Goal: Information Seeking & Learning: Learn about a topic

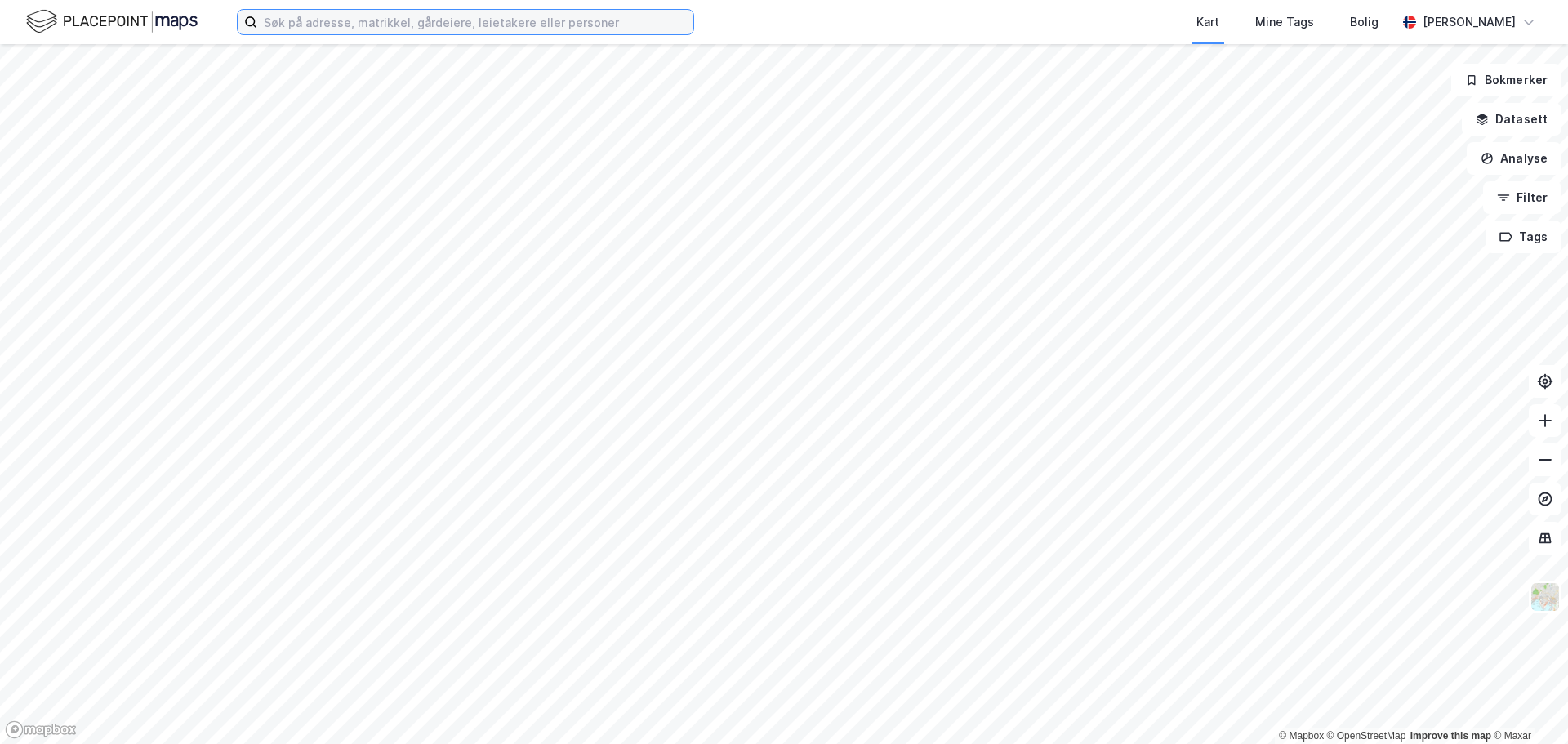
click at [390, 22] on input at bounding box center [474, 22] width 436 height 24
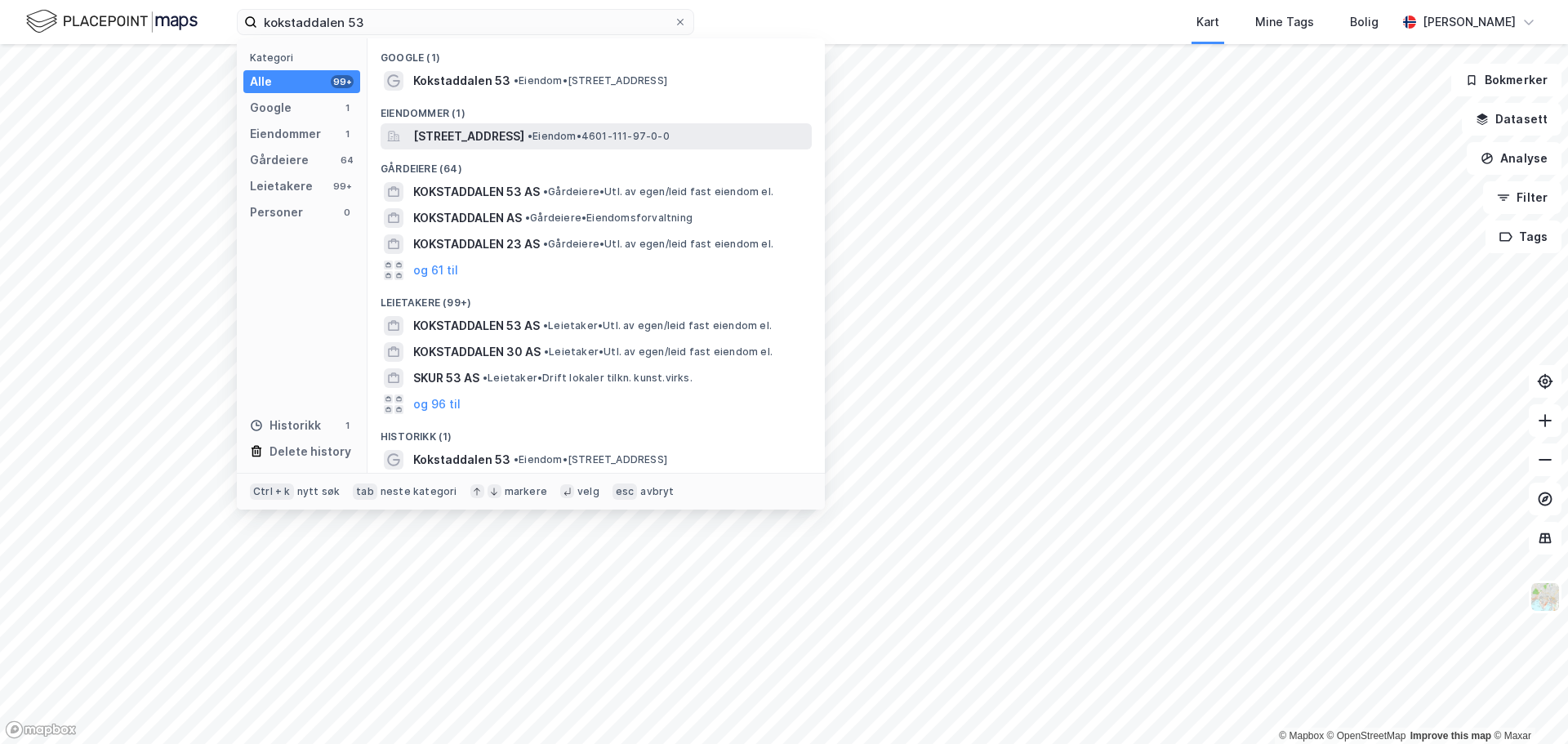
click at [524, 136] on span "[STREET_ADDRESS]" at bounding box center [468, 136] width 111 height 19
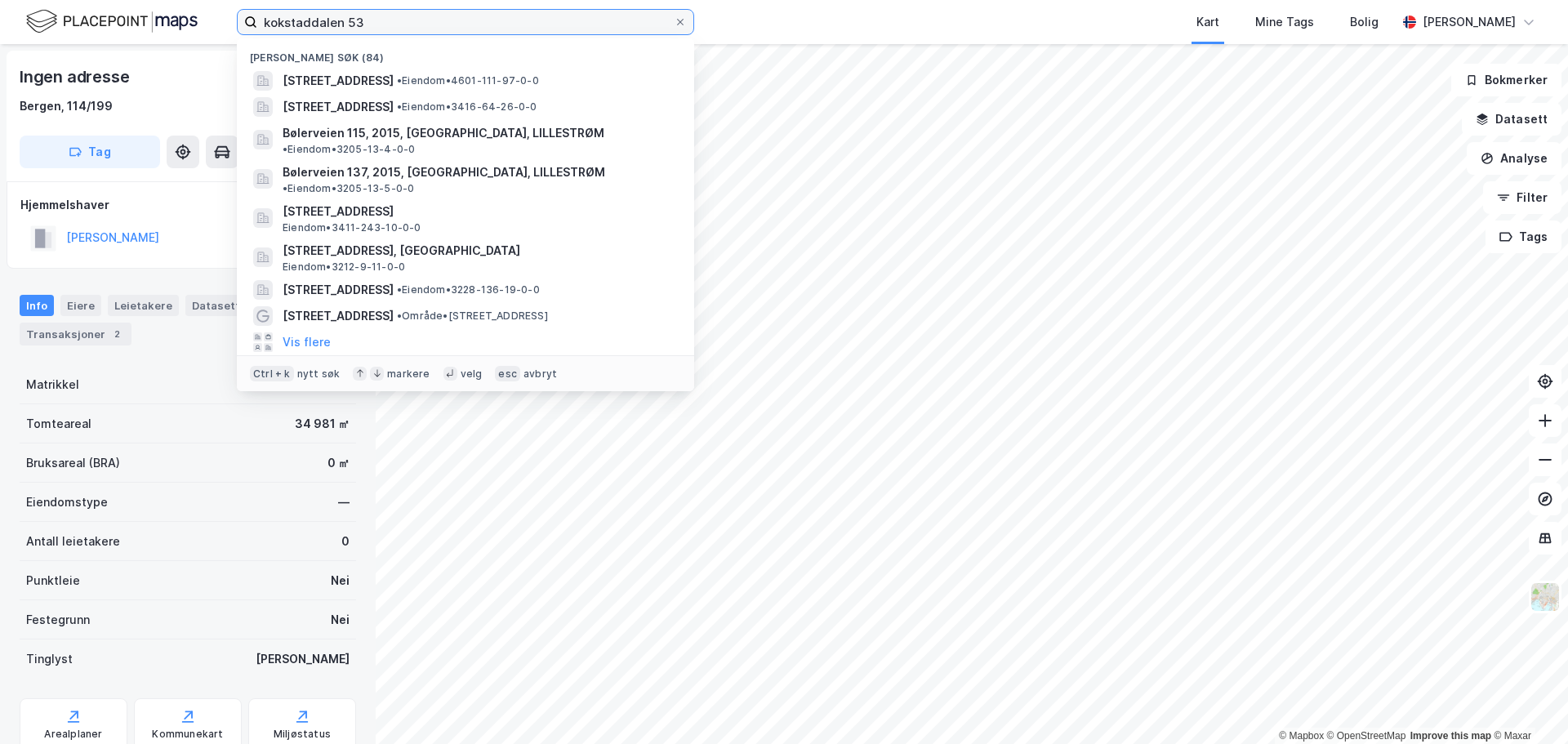
drag, startPoint x: 514, startPoint y: 17, endPoint x: 239, endPoint y: 19, distance: 275.0
click at [239, 19] on label "kokstaddalen 53" at bounding box center [466, 22] width 458 height 26
paste input "990 400 539"
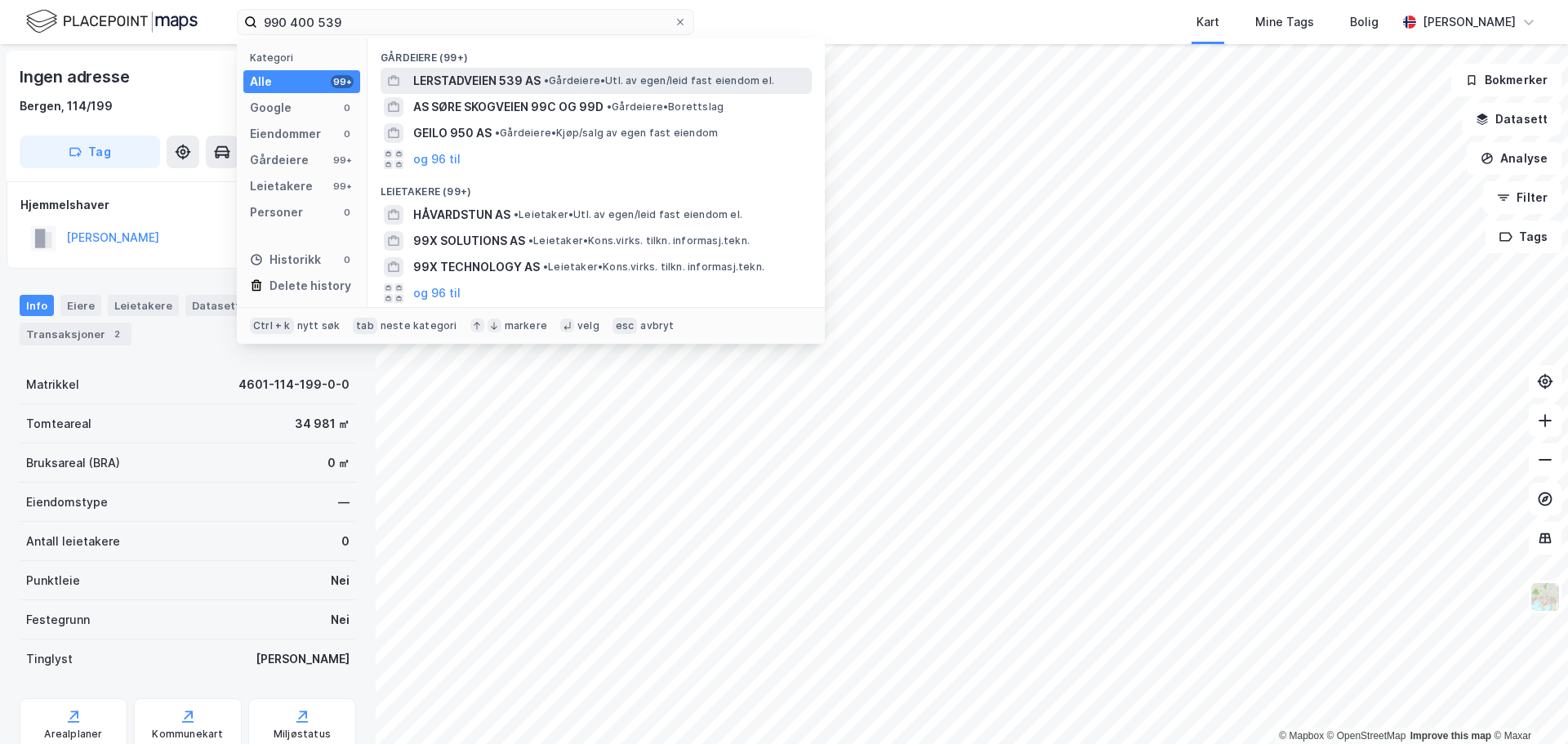
click at [492, 77] on span "LERSTADVEIEN 539 AS" at bounding box center [477, 80] width 128 height 19
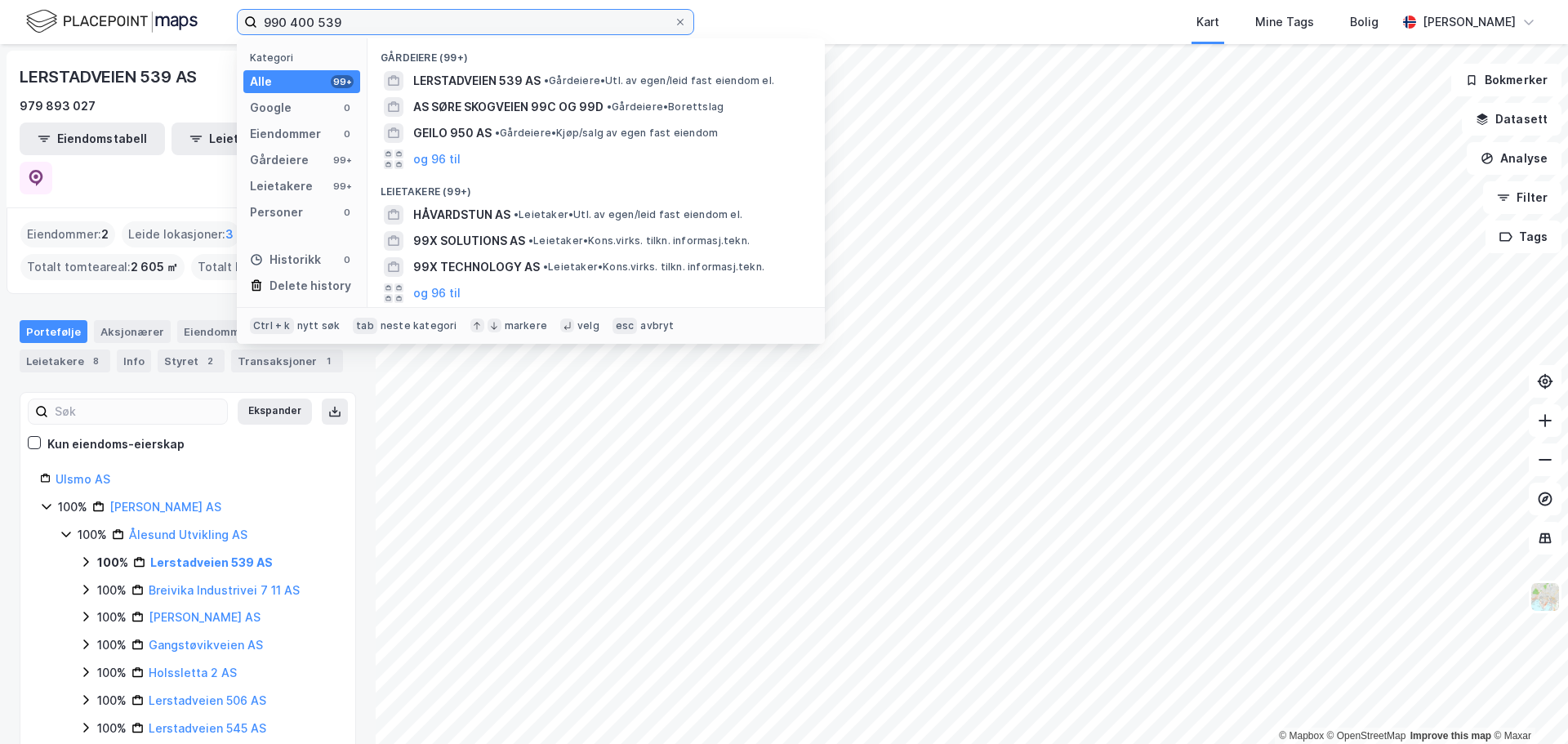
click at [366, 25] on input "990 400 539" at bounding box center [465, 22] width 417 height 24
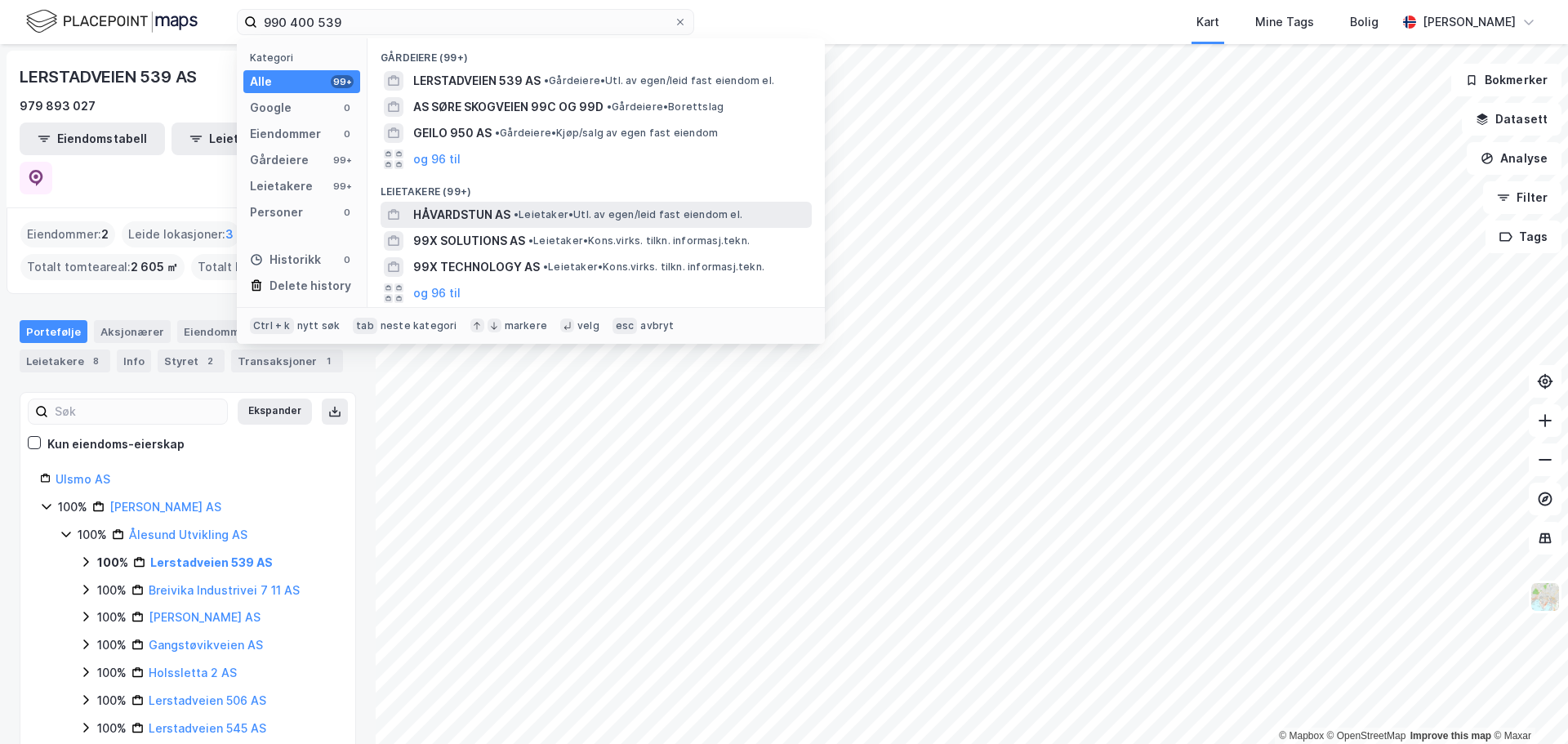
click at [485, 212] on span "HÅVARDSTUN AS" at bounding box center [461, 215] width 97 height 19
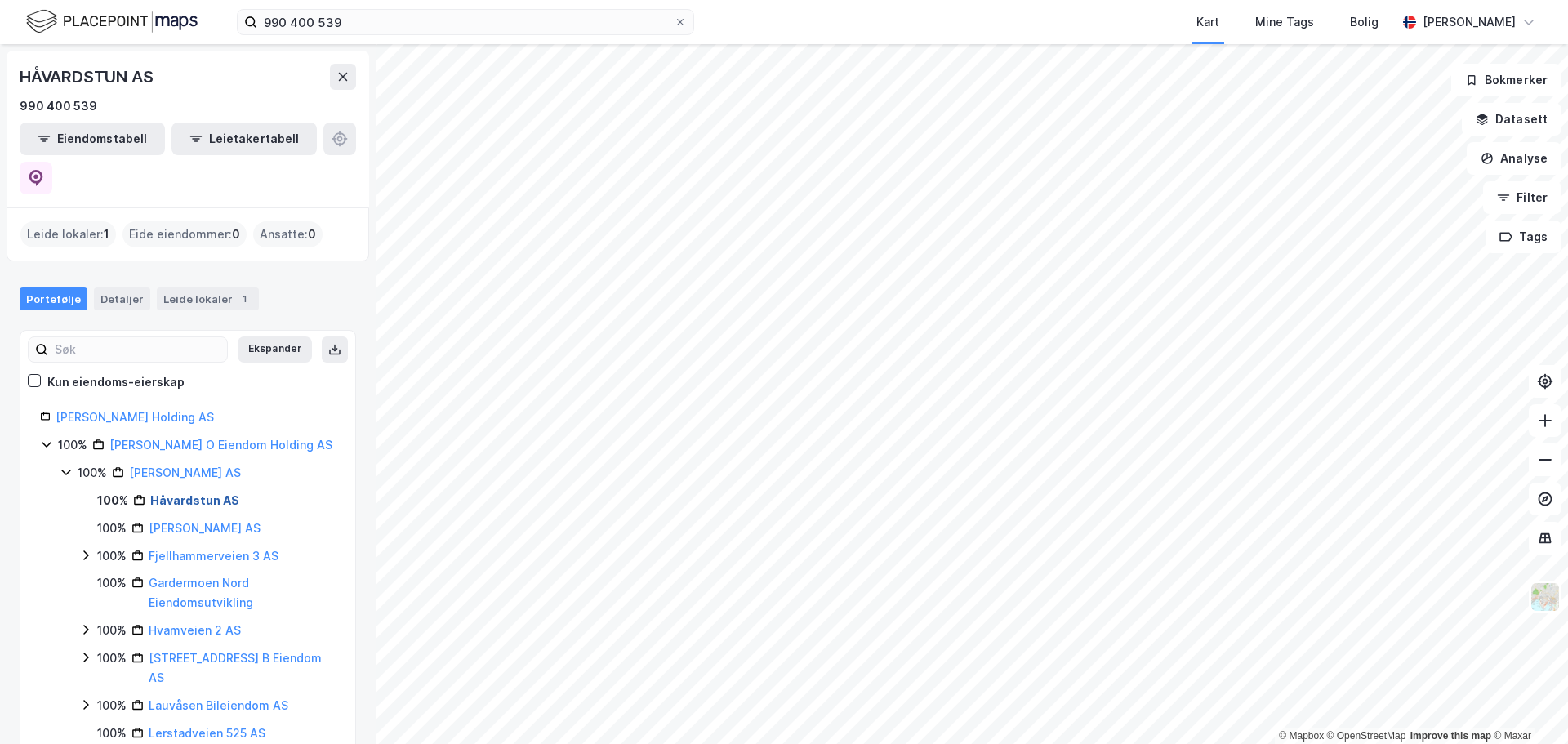
click at [186, 493] on link "Håvardstun AS" at bounding box center [195, 500] width 89 height 14
click at [178, 493] on link "Håvardstun AS" at bounding box center [195, 500] width 89 height 14
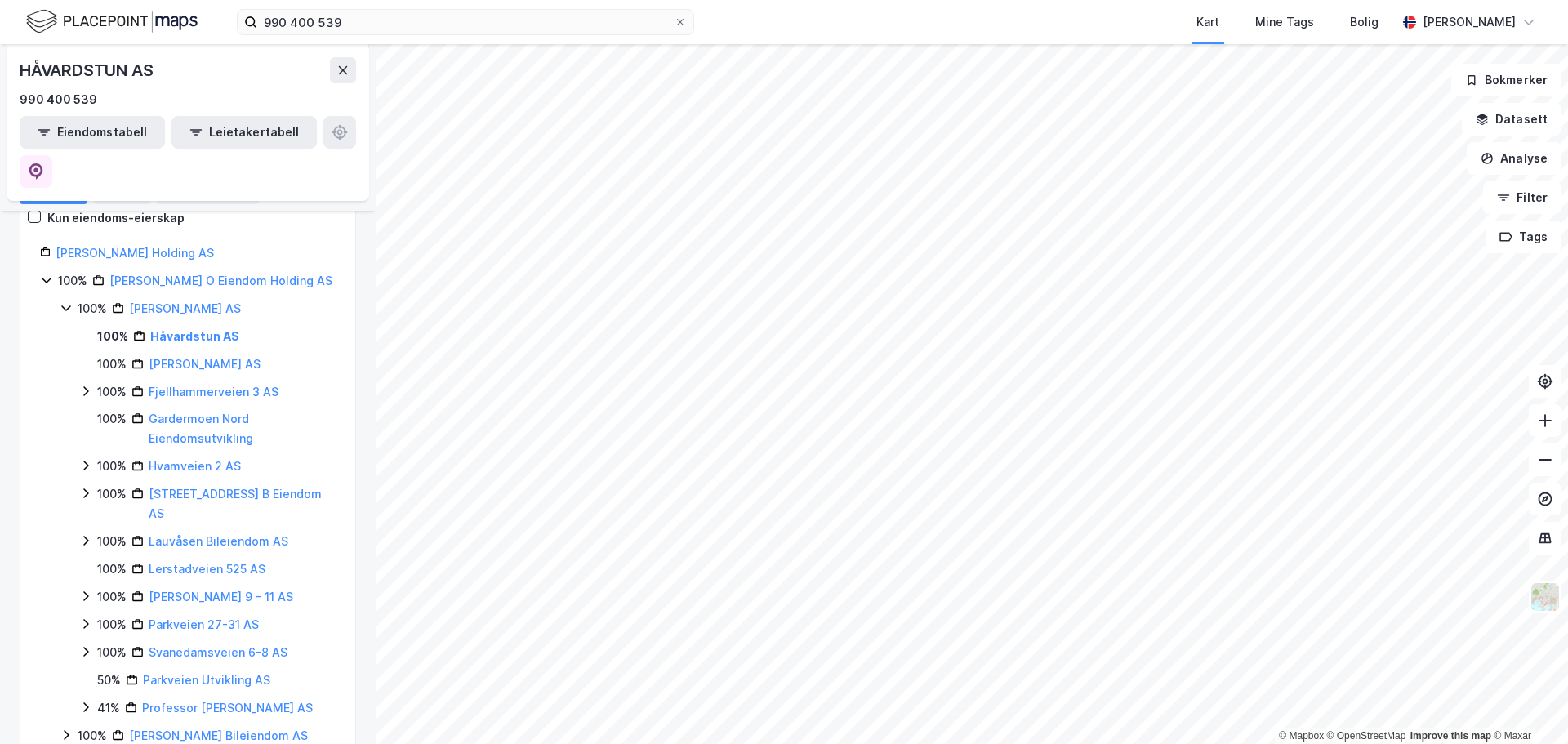
scroll to position [169, 0]
click at [87, 381] on icon at bounding box center [86, 387] width 13 height 13
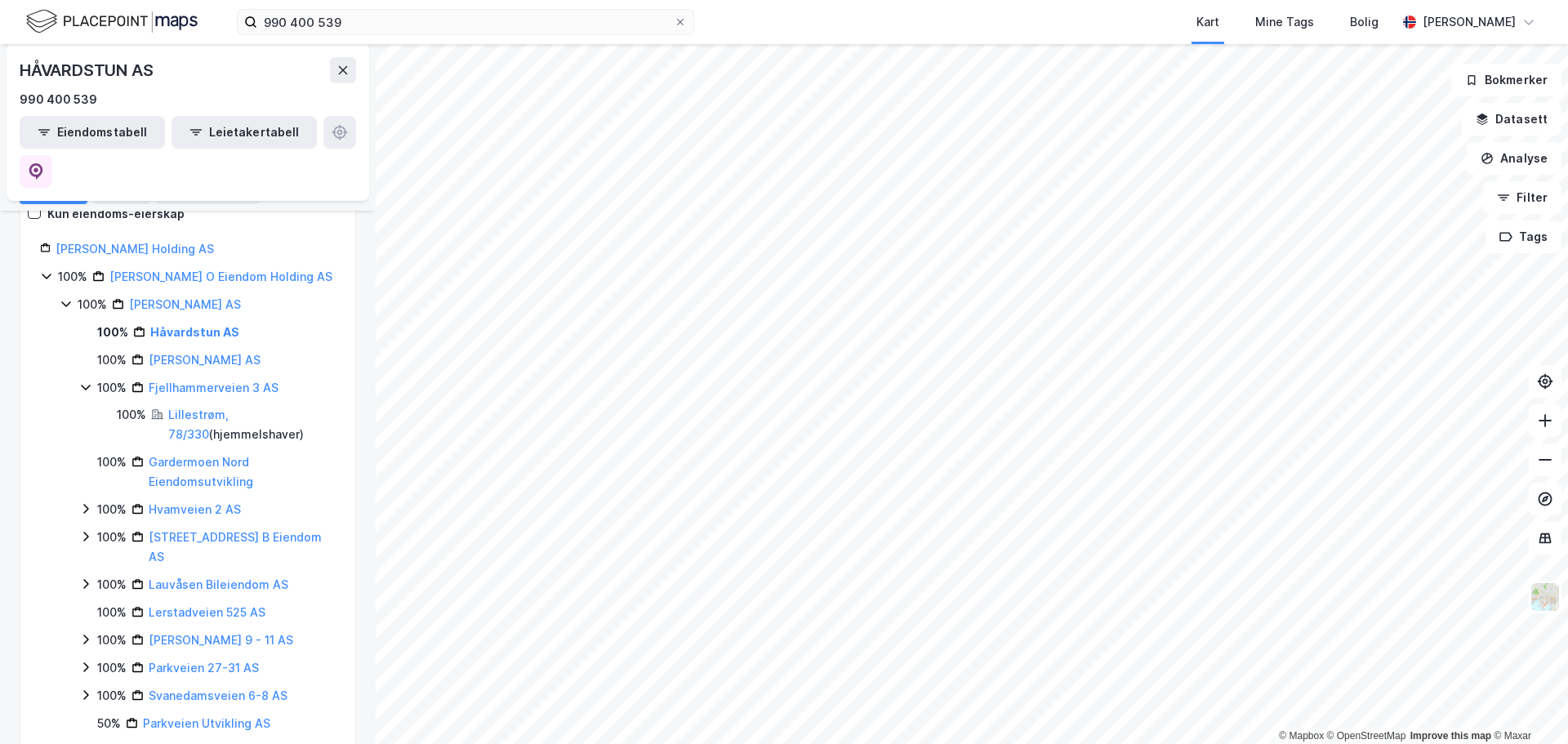
click at [87, 381] on icon at bounding box center [86, 387] width 13 height 13
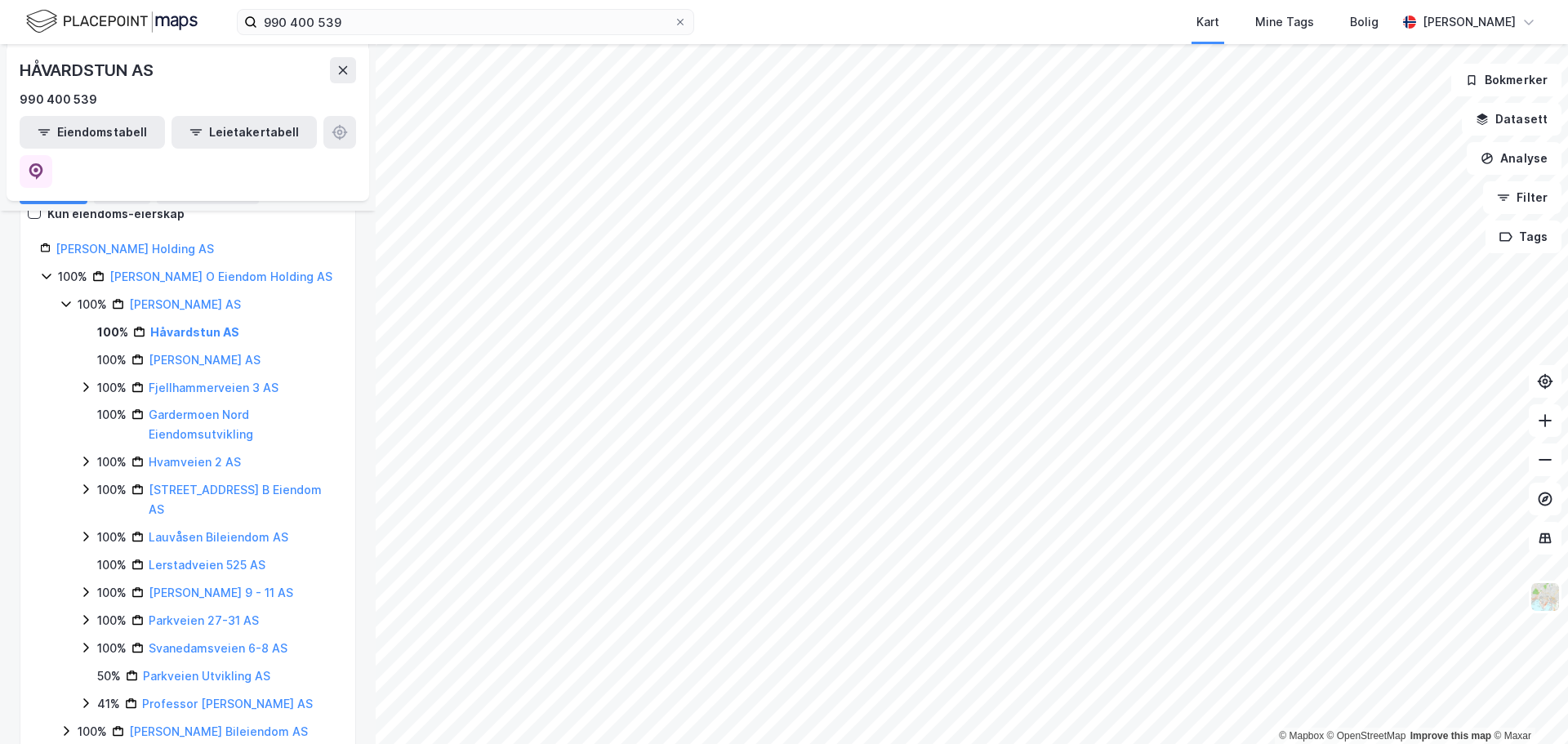
click at [87, 381] on icon at bounding box center [86, 387] width 13 height 13
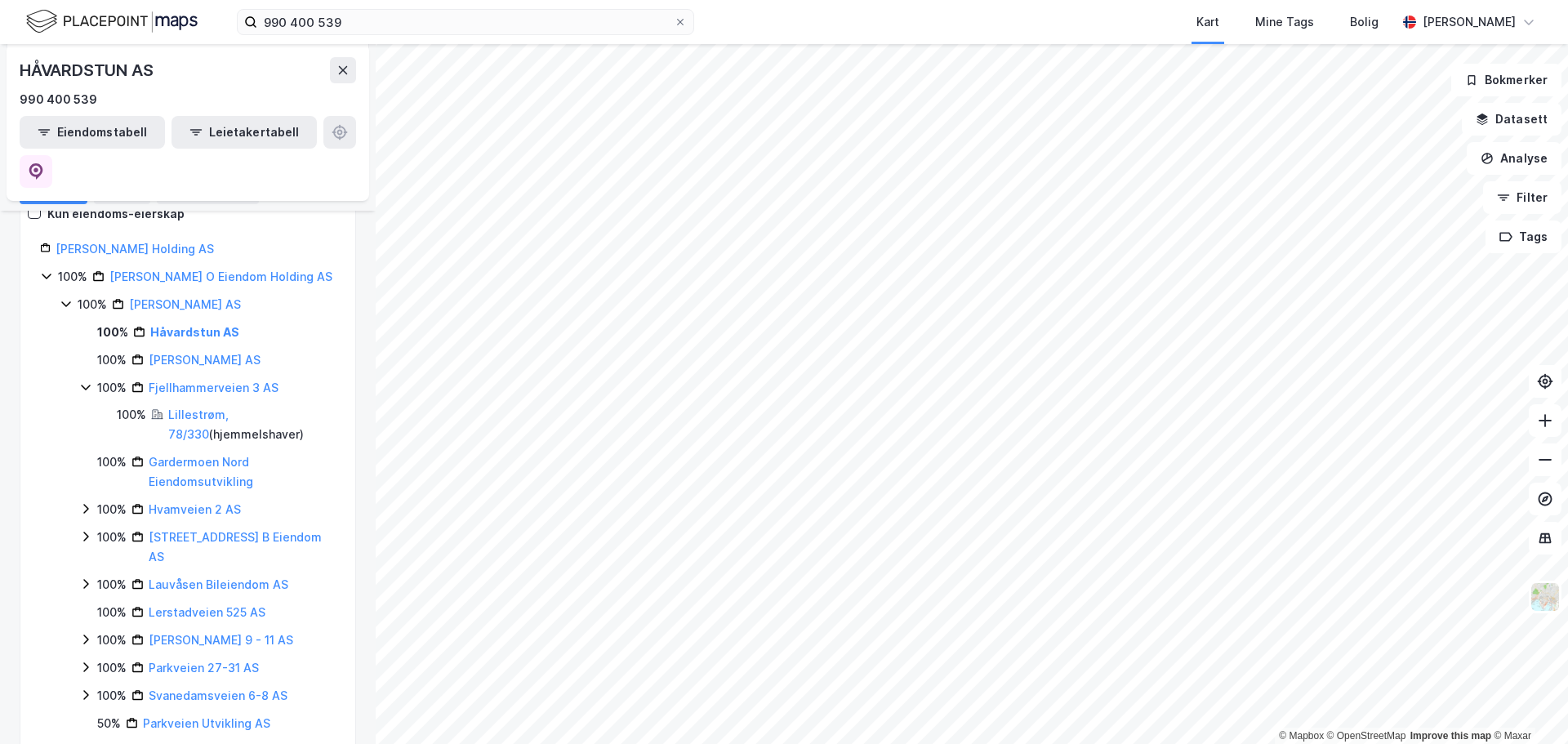
click at [87, 381] on icon at bounding box center [86, 387] width 13 height 13
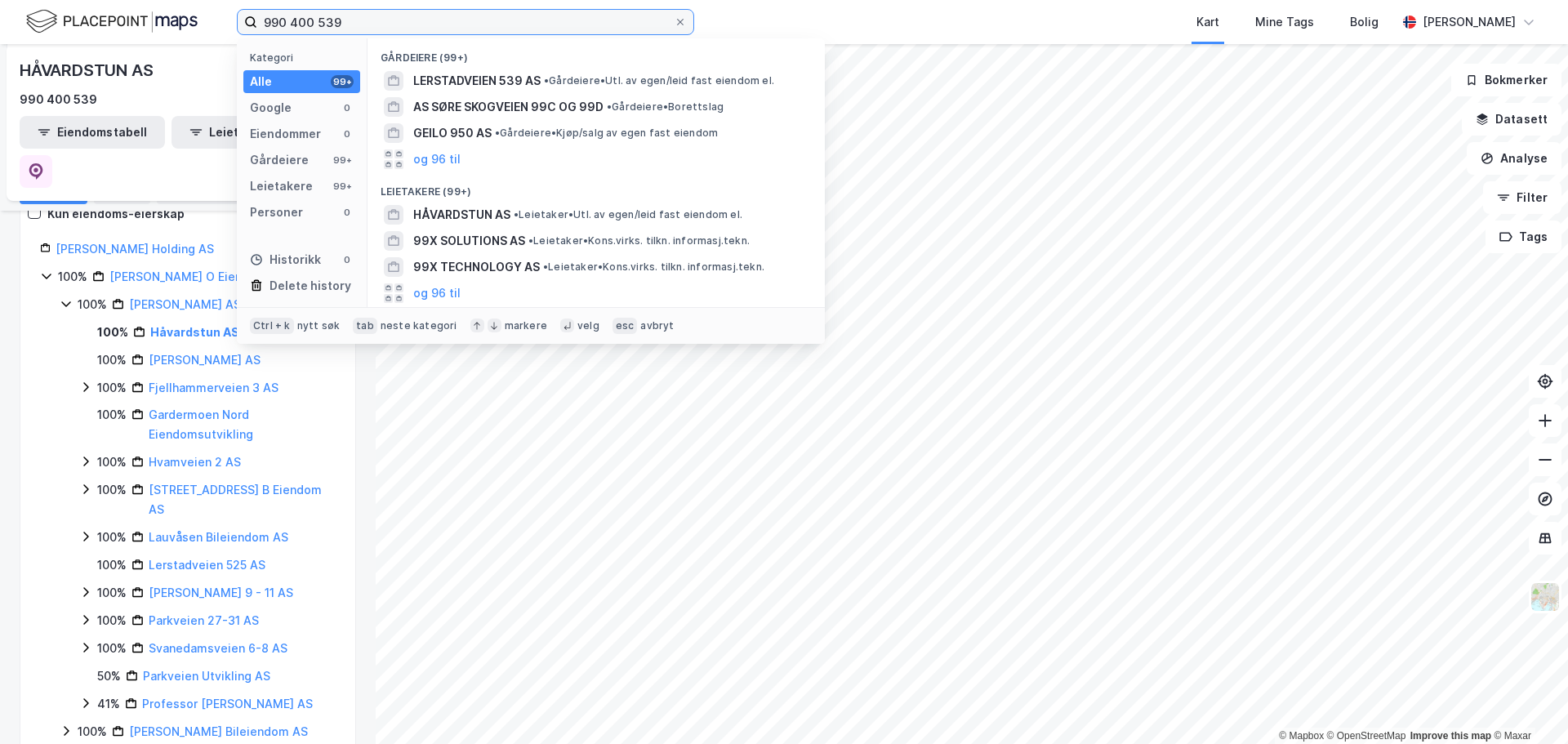
drag, startPoint x: 351, startPoint y: 22, endPoint x: 260, endPoint y: 20, distance: 91.0
click at [260, 20] on input "990 400 539" at bounding box center [465, 22] width 417 height 24
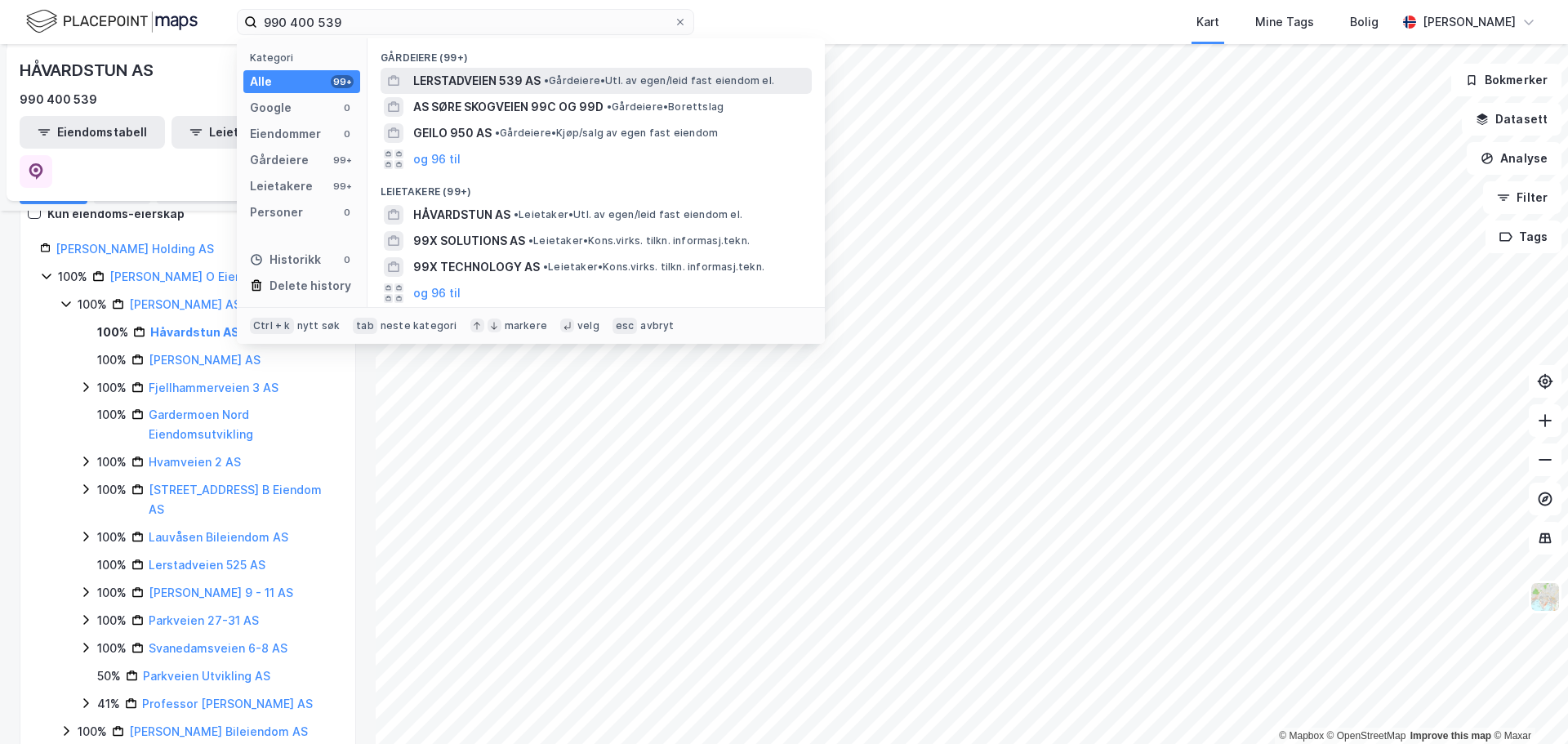
click at [461, 76] on span "LERSTADVEIEN 539 AS" at bounding box center [477, 80] width 128 height 19
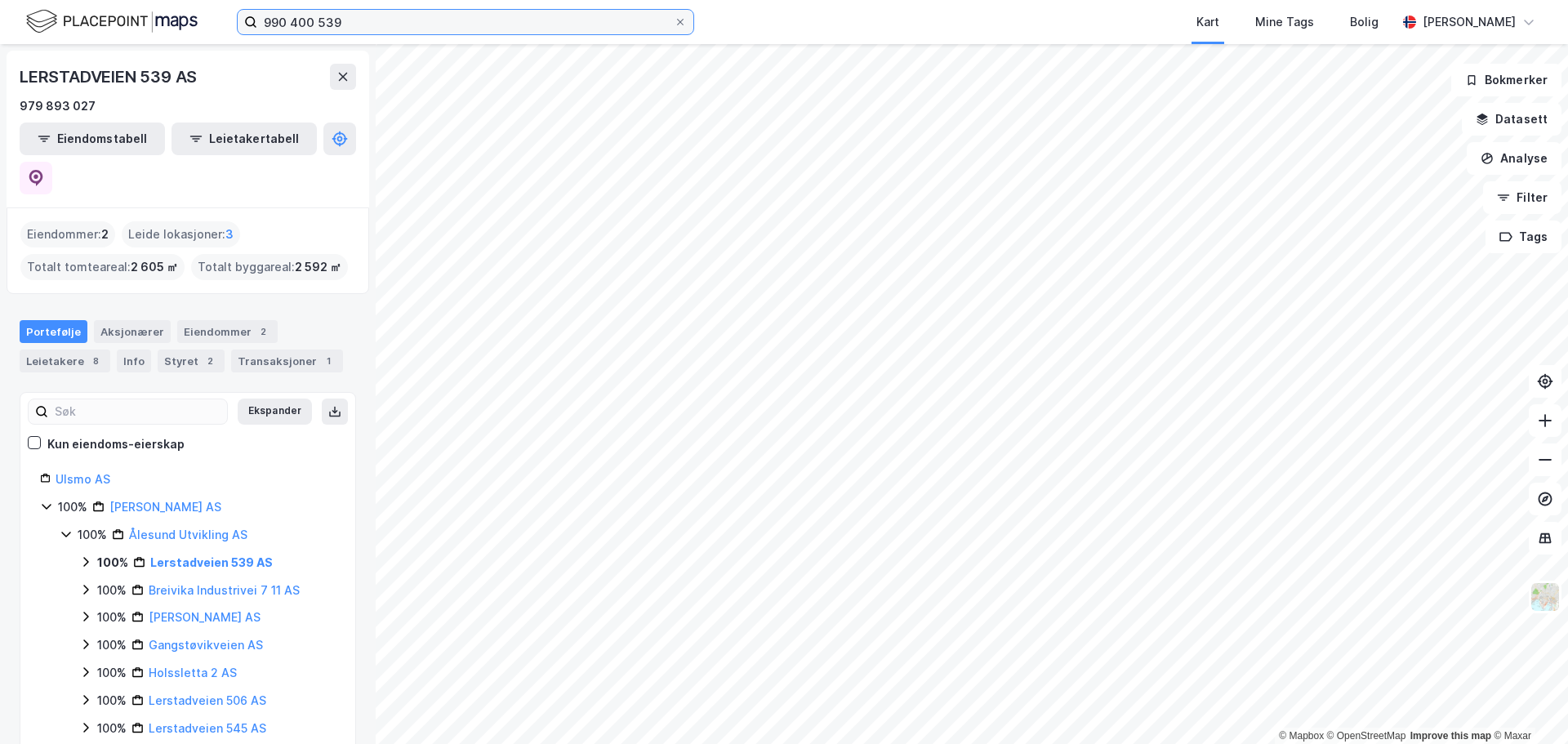
click at [390, 21] on input "990 400 539" at bounding box center [465, 22] width 417 height 24
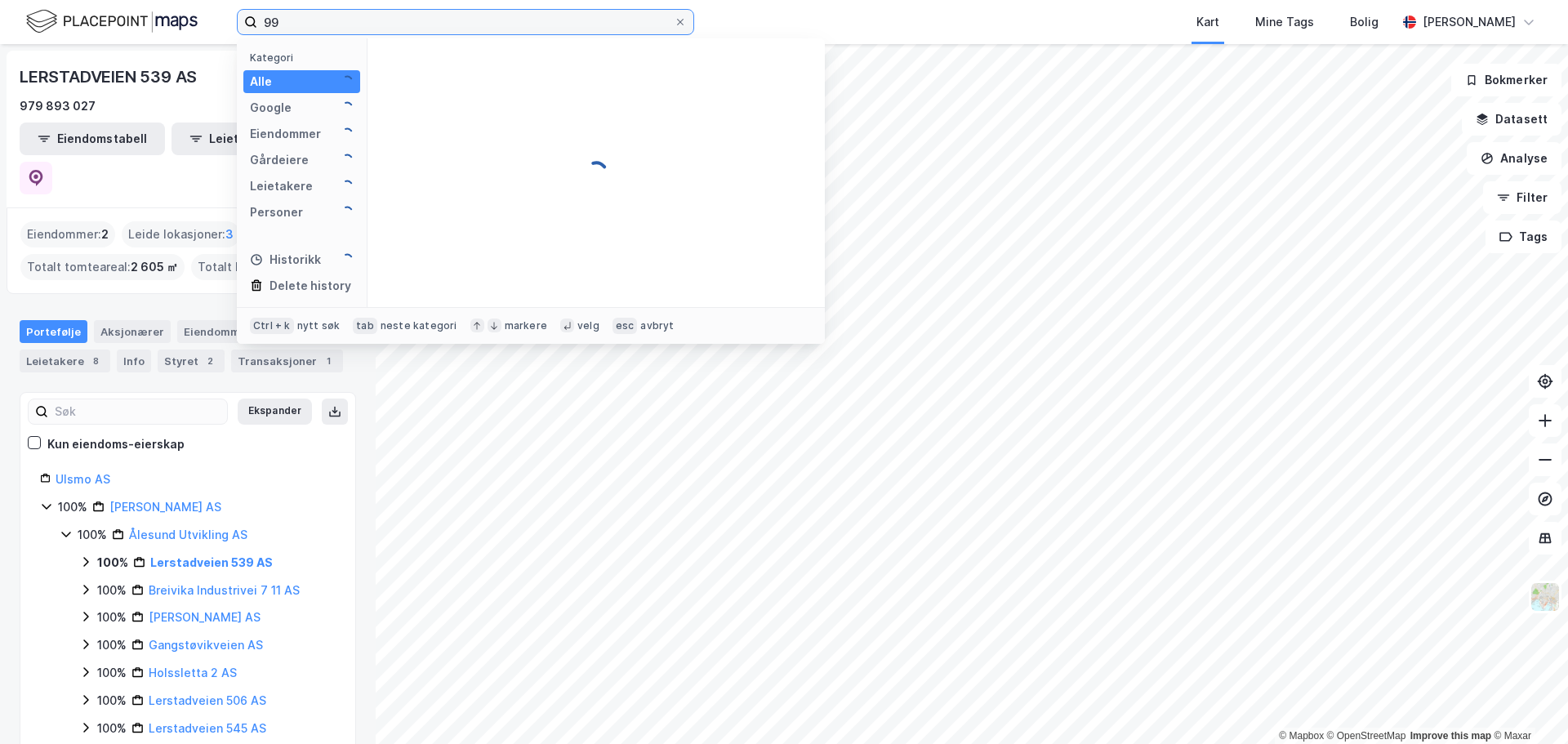
type input "9"
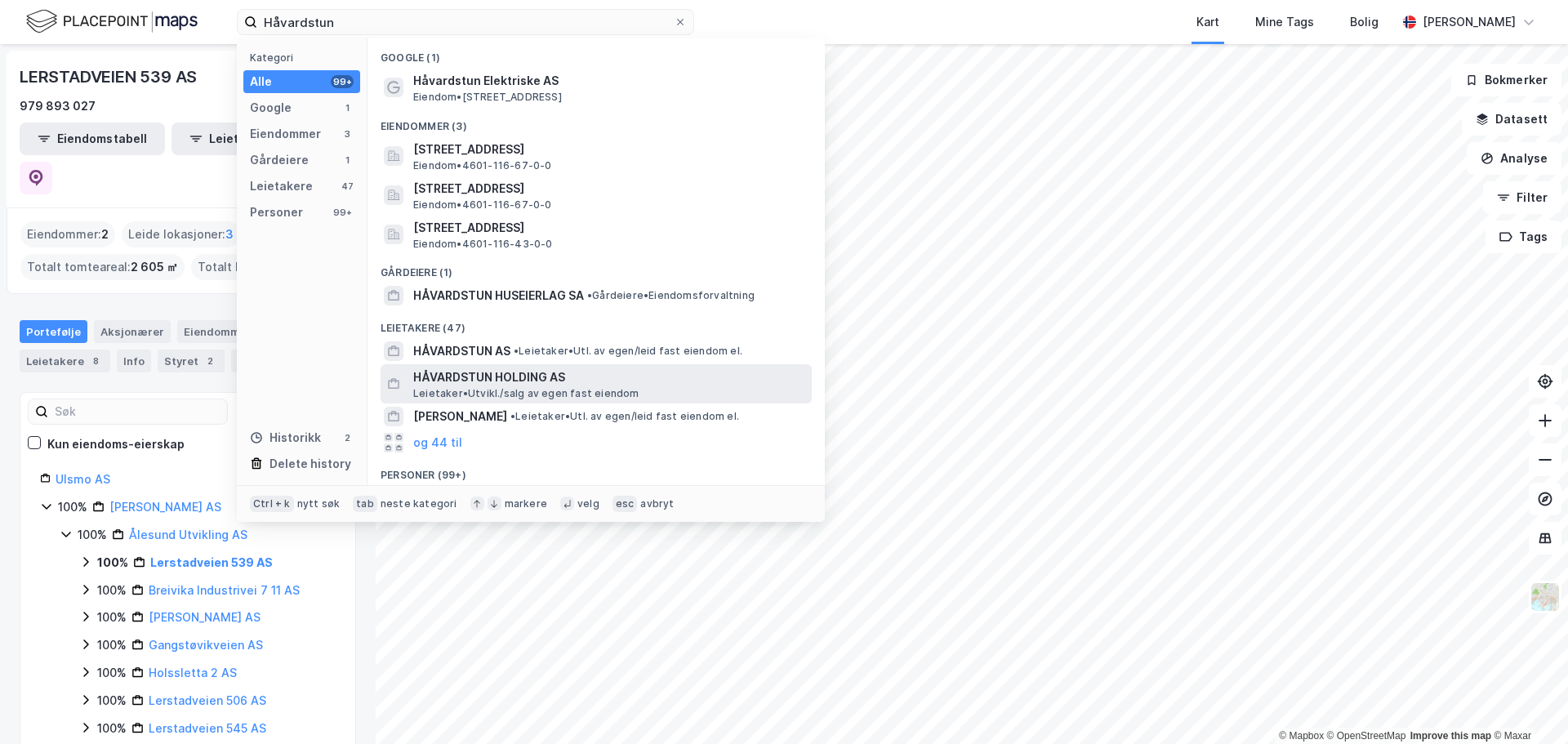
click at [523, 376] on span "HÅVARDSTUN HOLDING AS" at bounding box center [609, 377] width 392 height 19
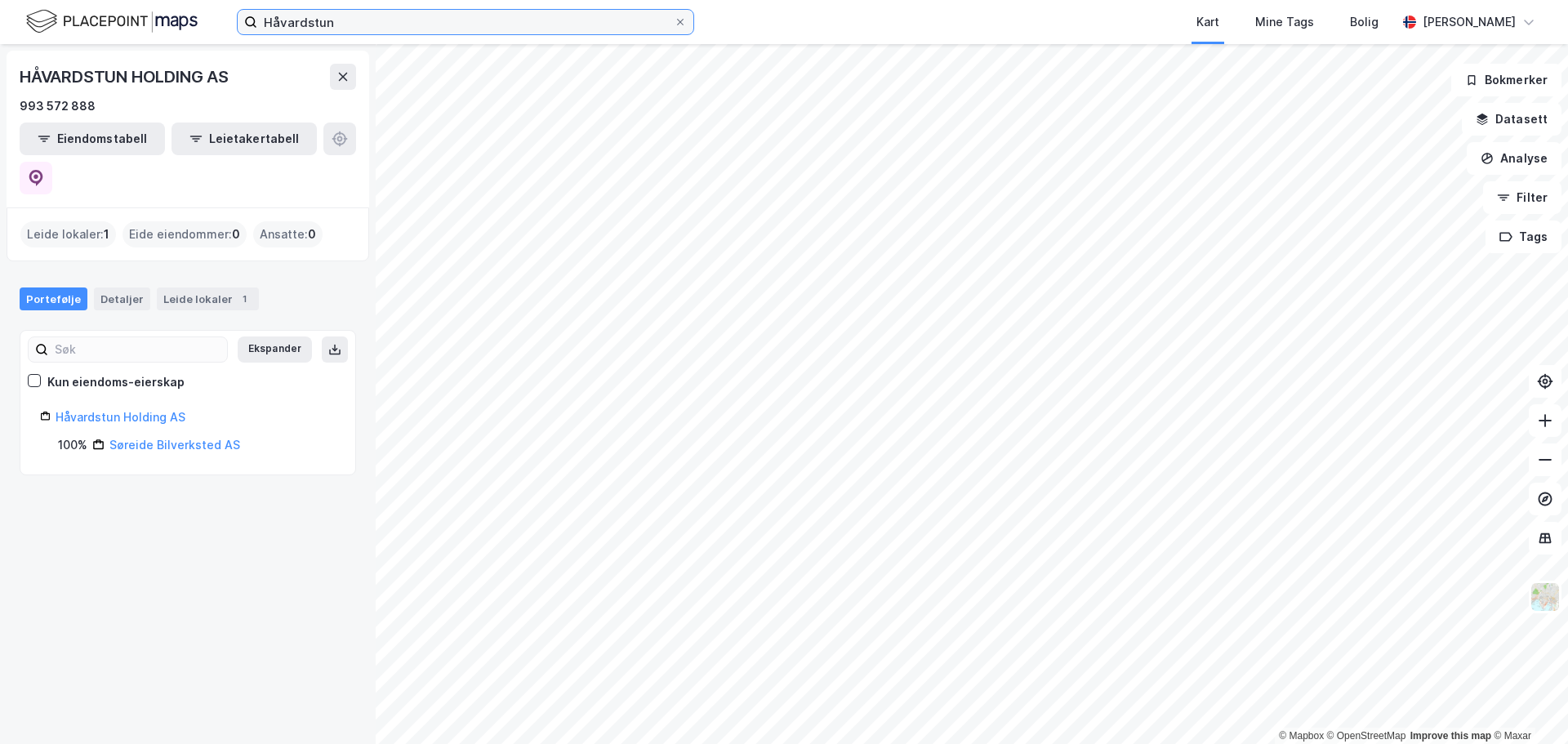
click at [346, 24] on input "Håvardstun" at bounding box center [465, 22] width 417 height 24
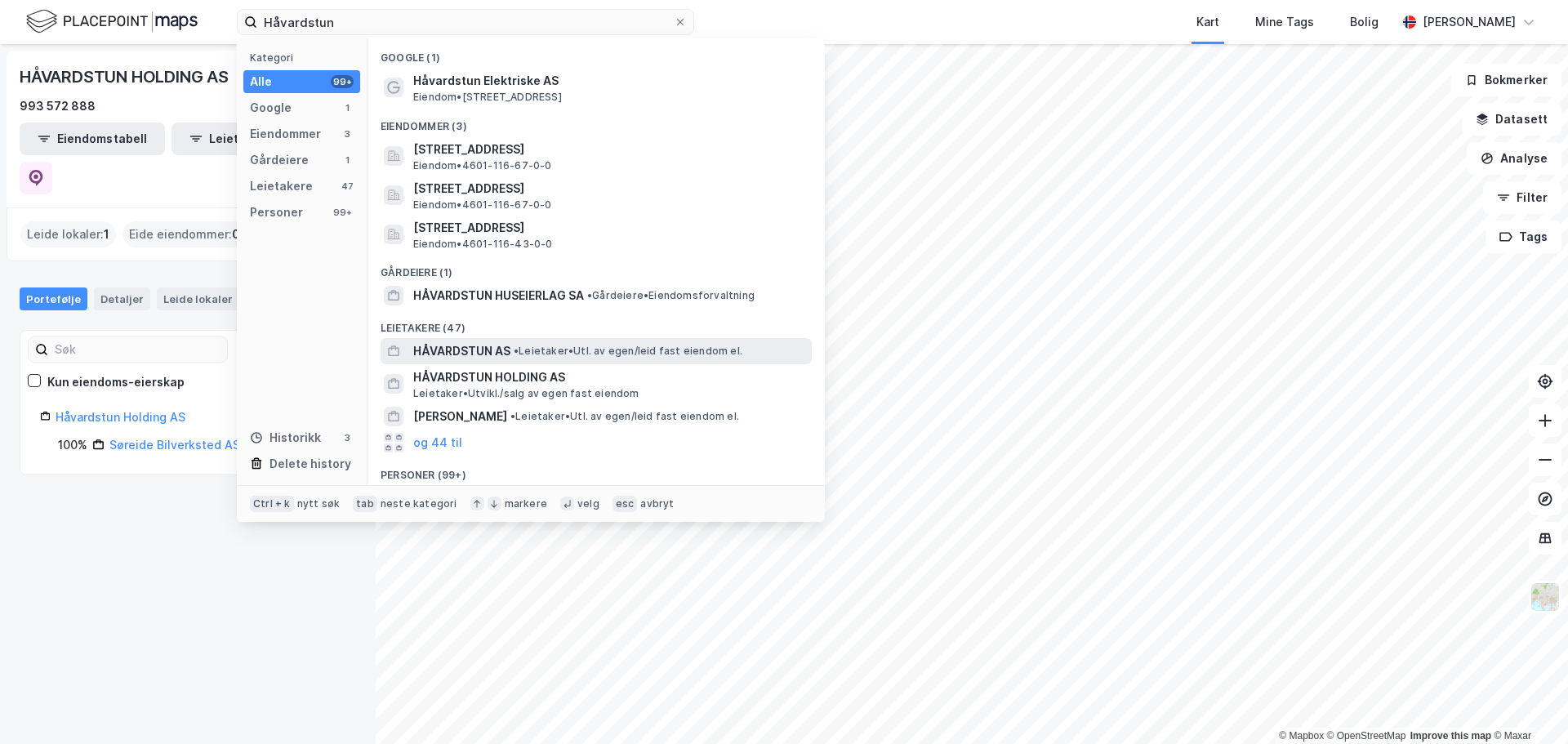
click at [480, 350] on span "HÅVARDSTUN AS" at bounding box center [461, 351] width 97 height 19
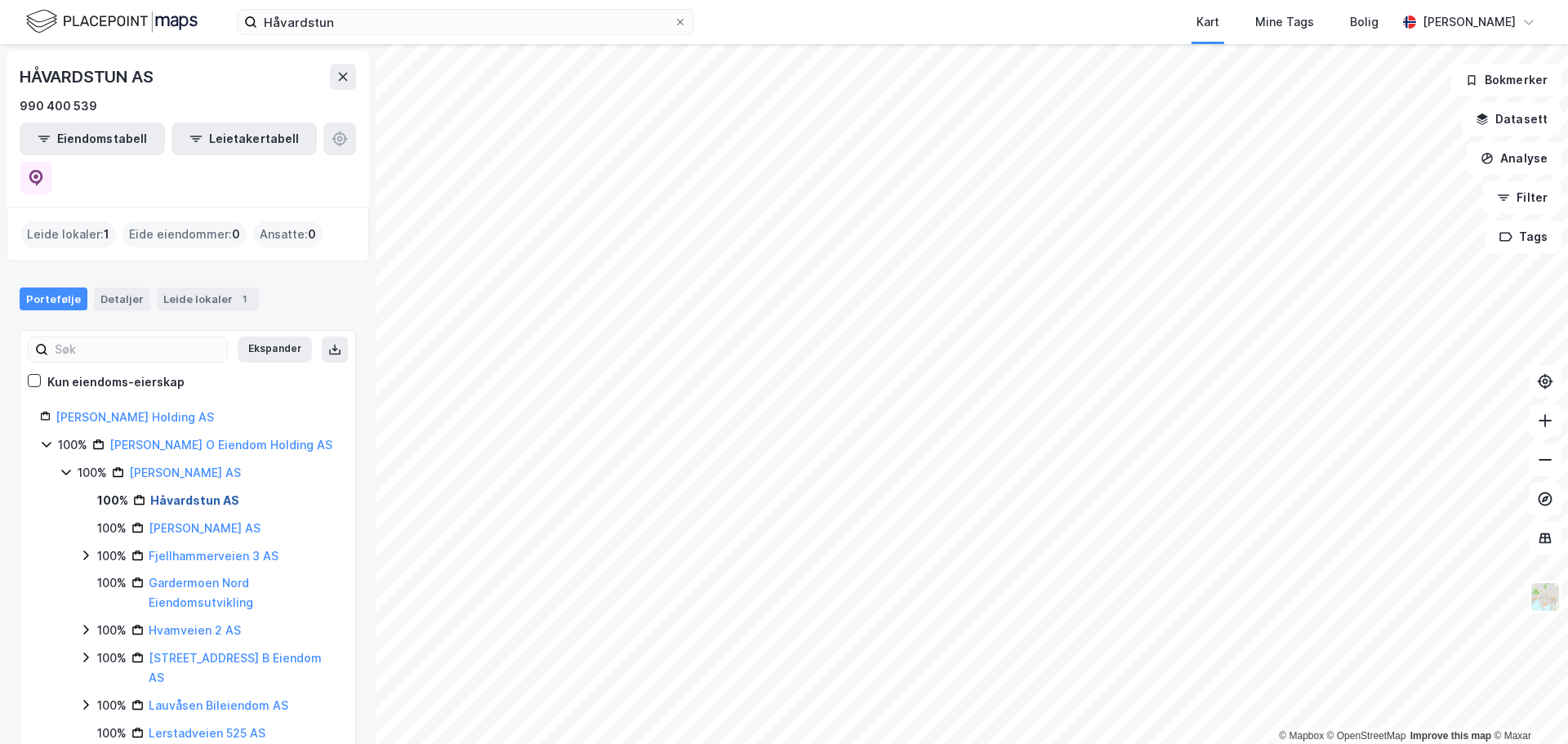
click at [197, 493] on link "Håvardstun AS" at bounding box center [195, 500] width 89 height 14
drag, startPoint x: 251, startPoint y: 479, endPoint x: 153, endPoint y: 484, distance: 98.1
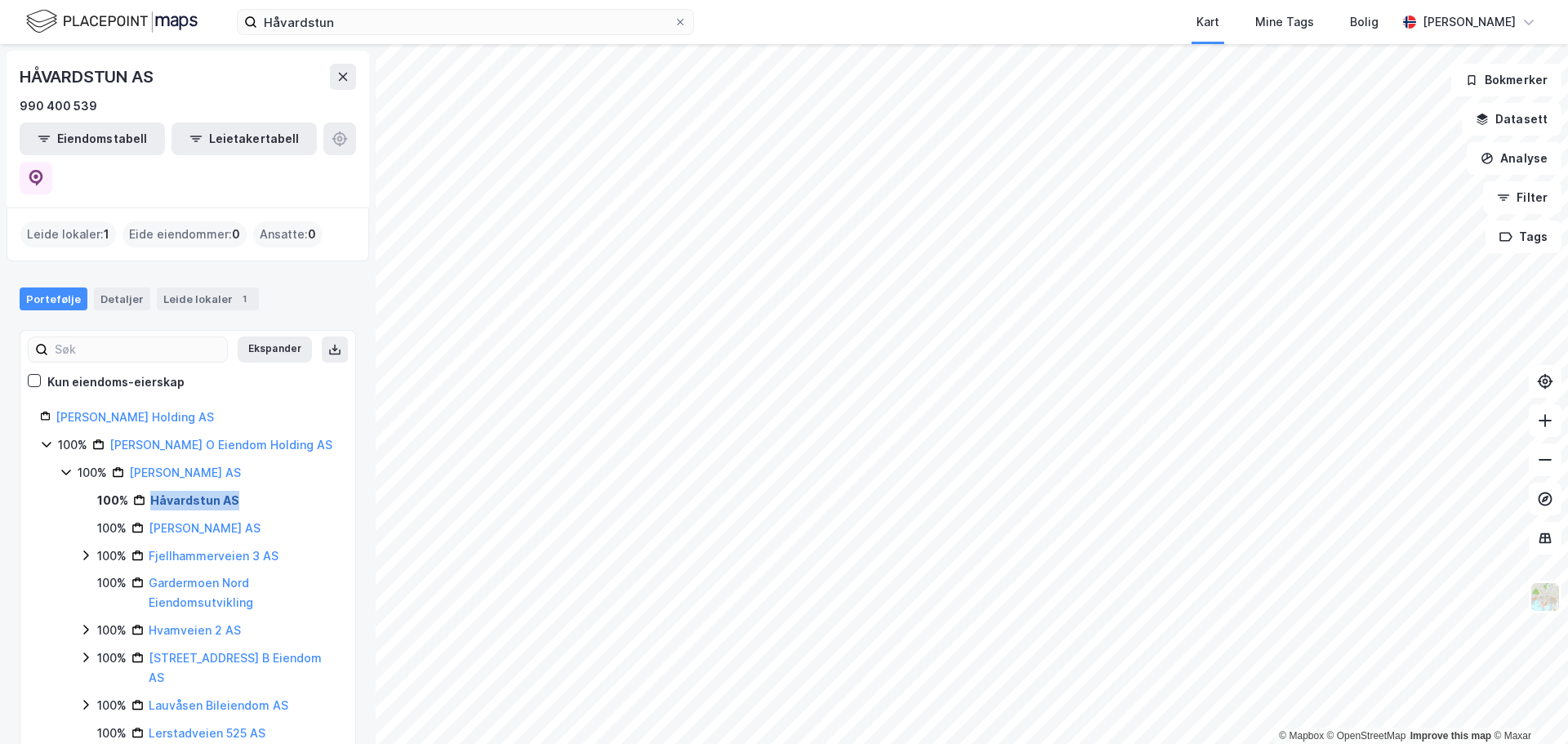
click at [153, 491] on div "100% Håvardstun AS" at bounding box center [216, 500] width 238 height 19
copy link "Håvardstun AS"
click at [200, 465] on link "[PERSON_NAME] AS" at bounding box center [185, 472] width 112 height 14
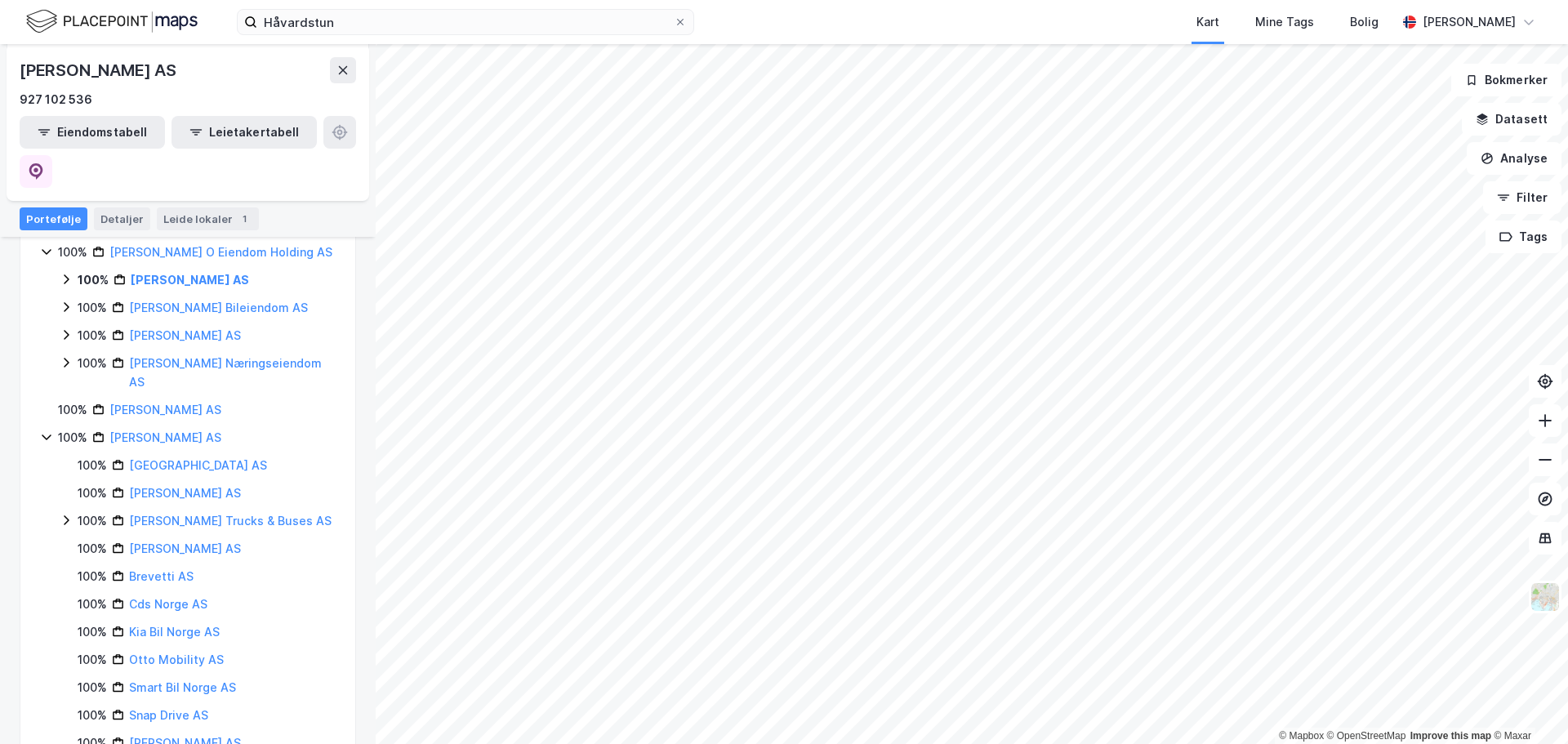
scroll to position [163, 0]
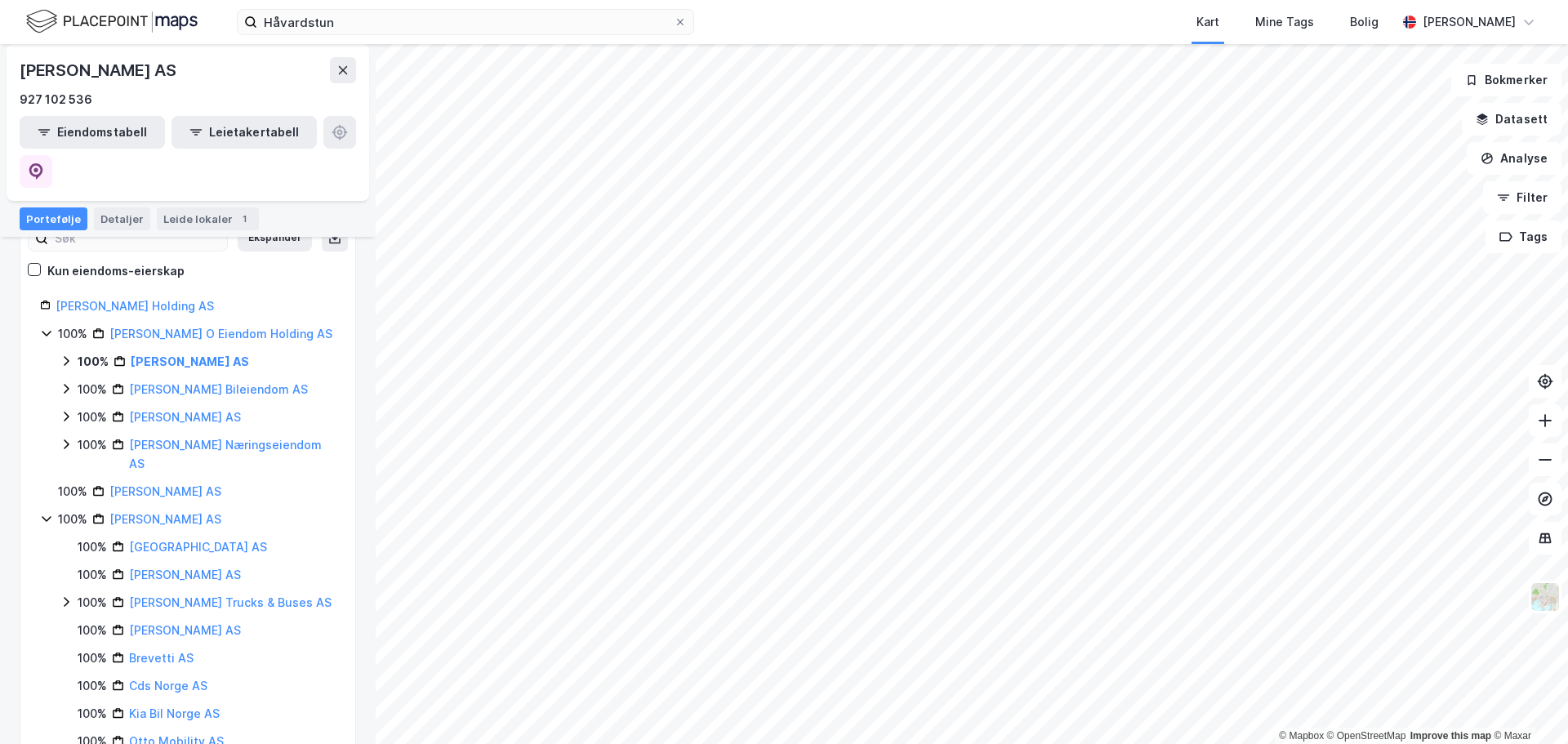
click at [64, 355] on icon at bounding box center [66, 361] width 13 height 13
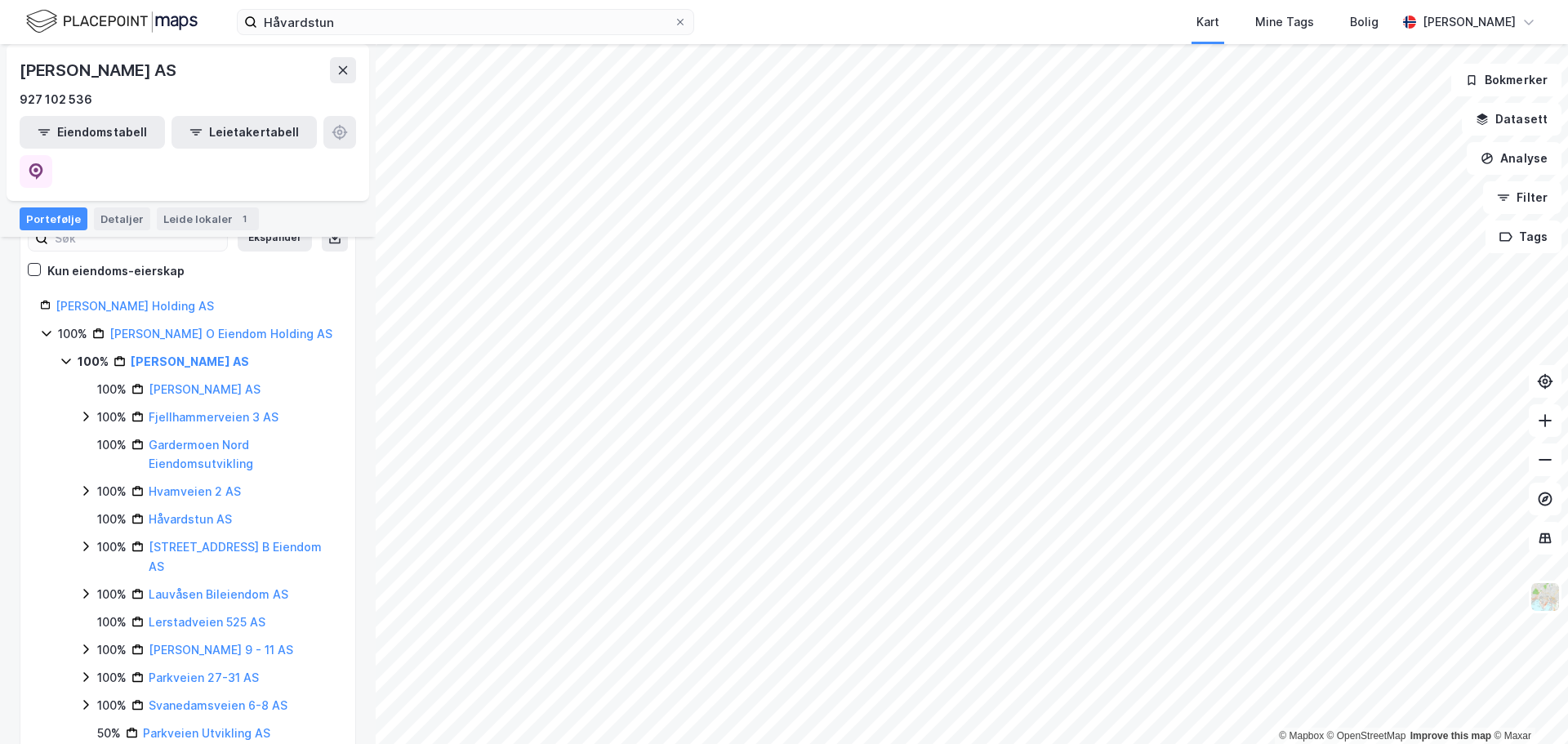
click at [84, 495] on icon at bounding box center [86, 490] width 13 height 13
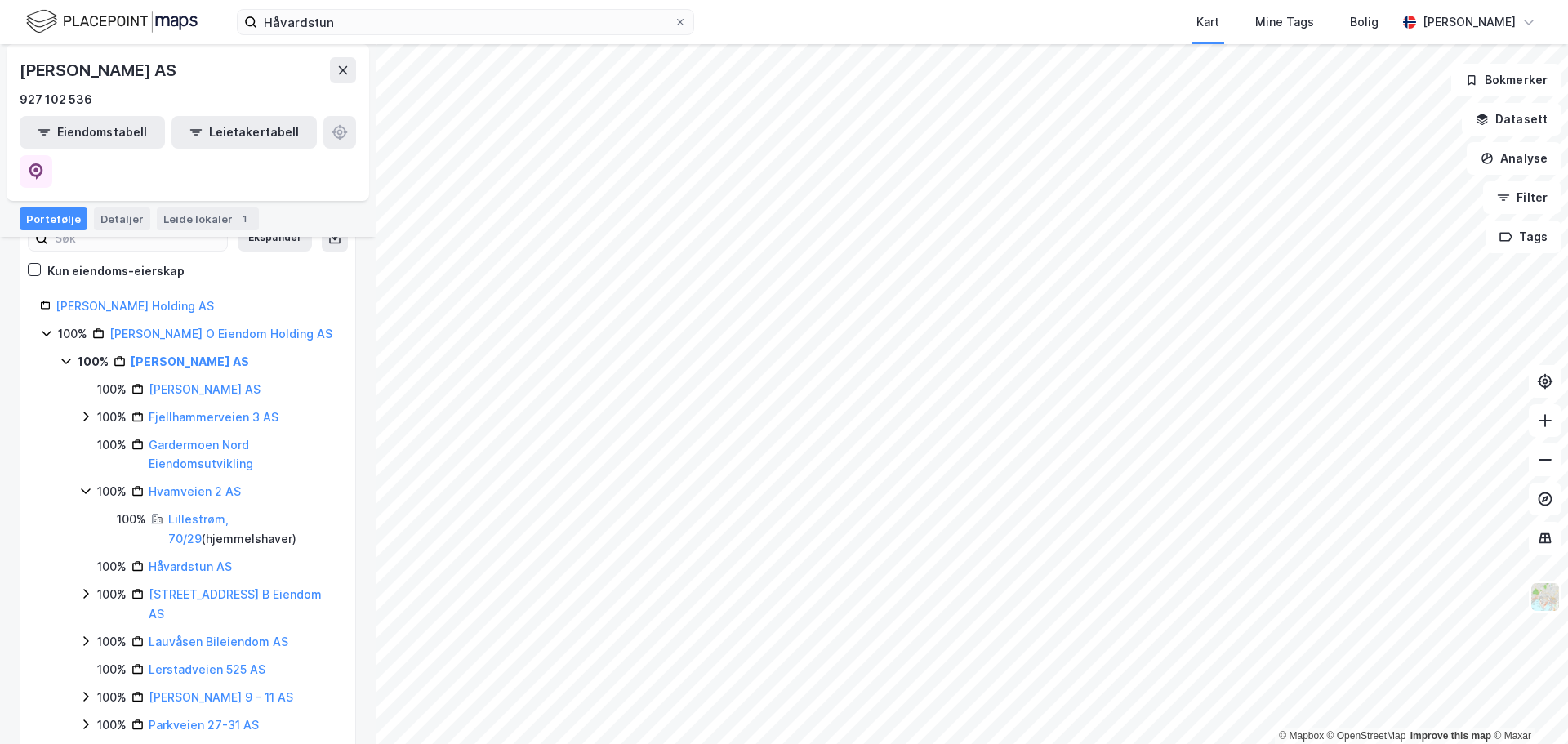
click at [84, 495] on icon at bounding box center [86, 490] width 13 height 13
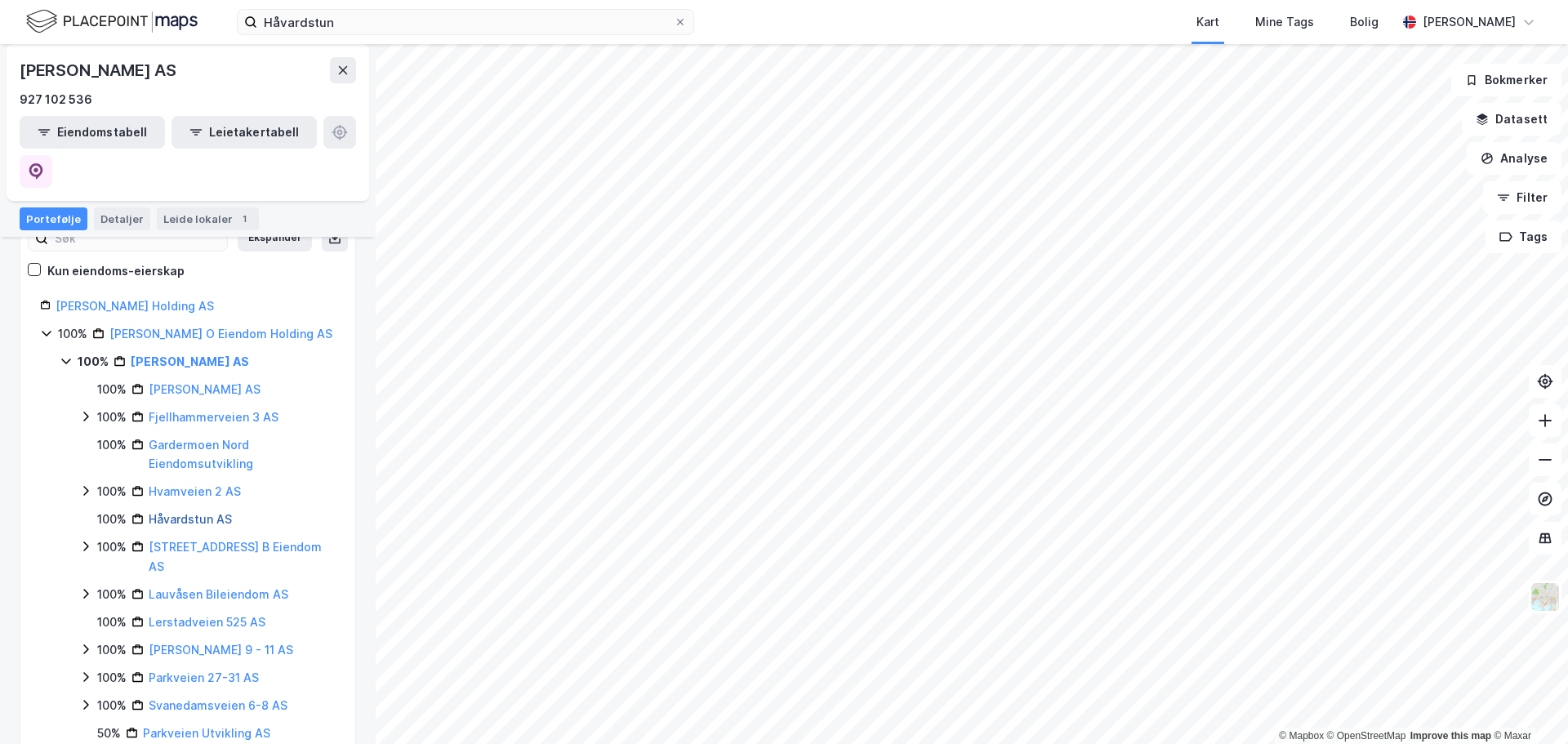
click at [156, 524] on link "Håvardstun AS" at bounding box center [190, 519] width 83 height 14
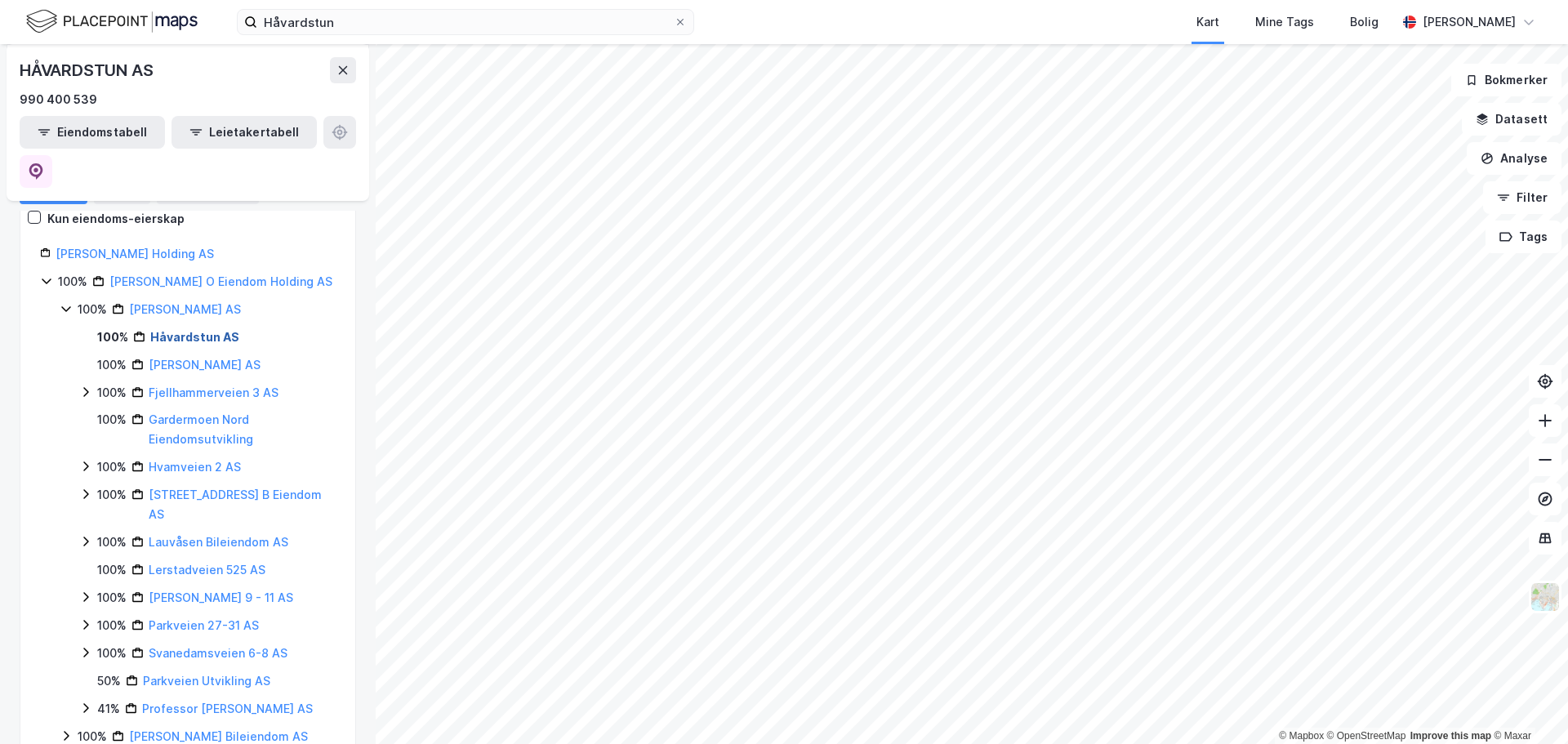
scroll to position [85, 0]
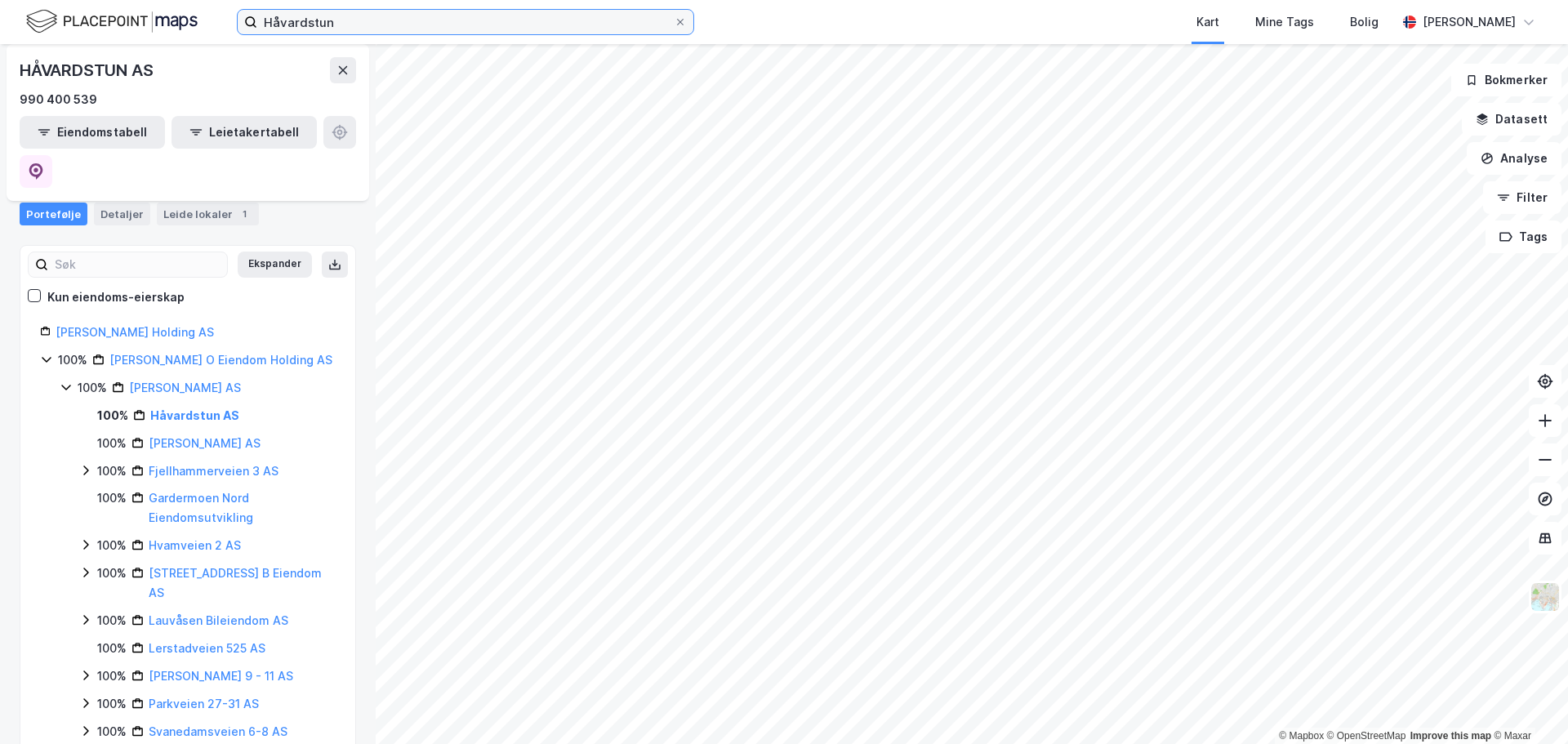
click at [363, 20] on input "Håvardstun" at bounding box center [465, 22] width 417 height 24
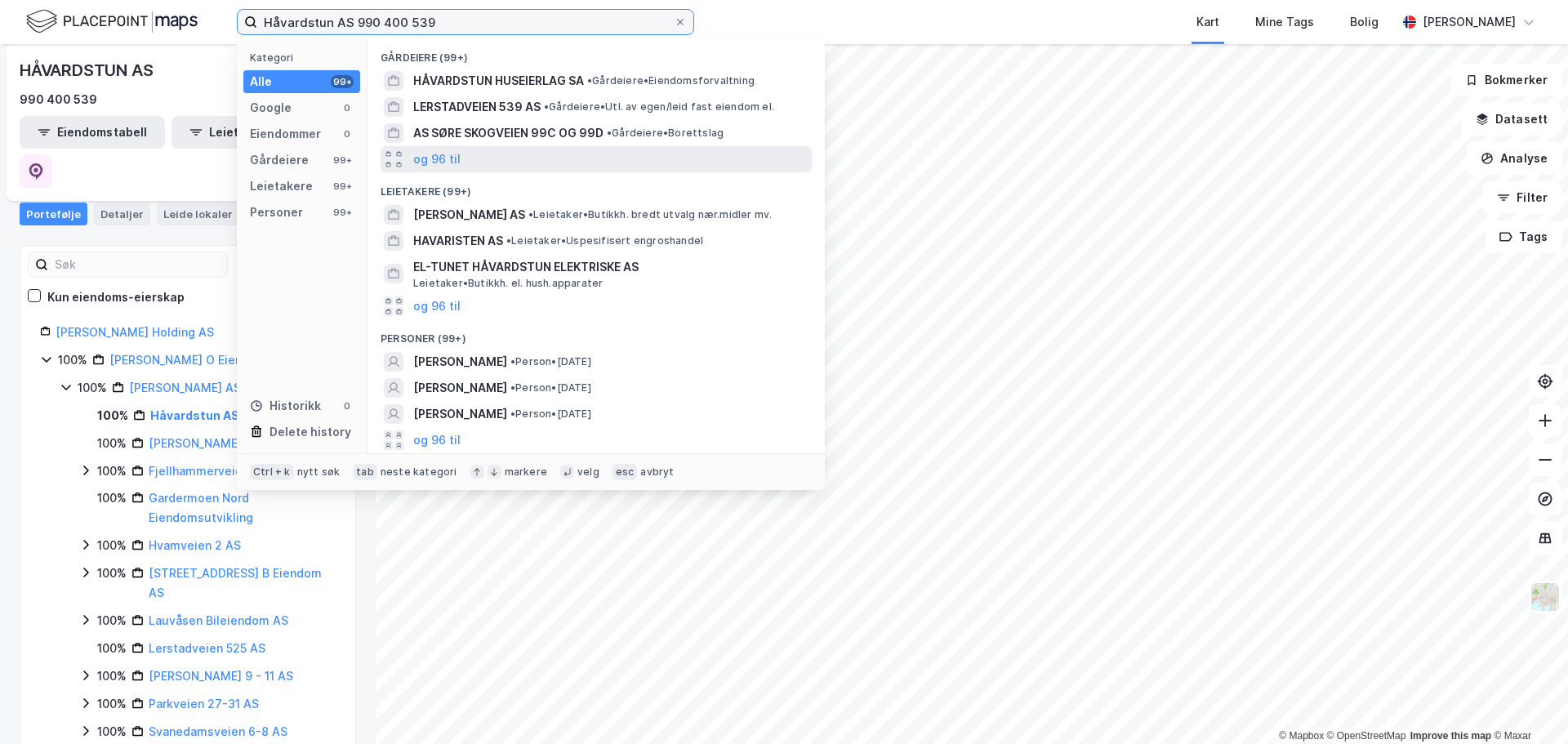
type input "Håvardstun AS 990 400 539"
click at [466, 159] on div "og 96 til" at bounding box center [597, 159] width 432 height 26
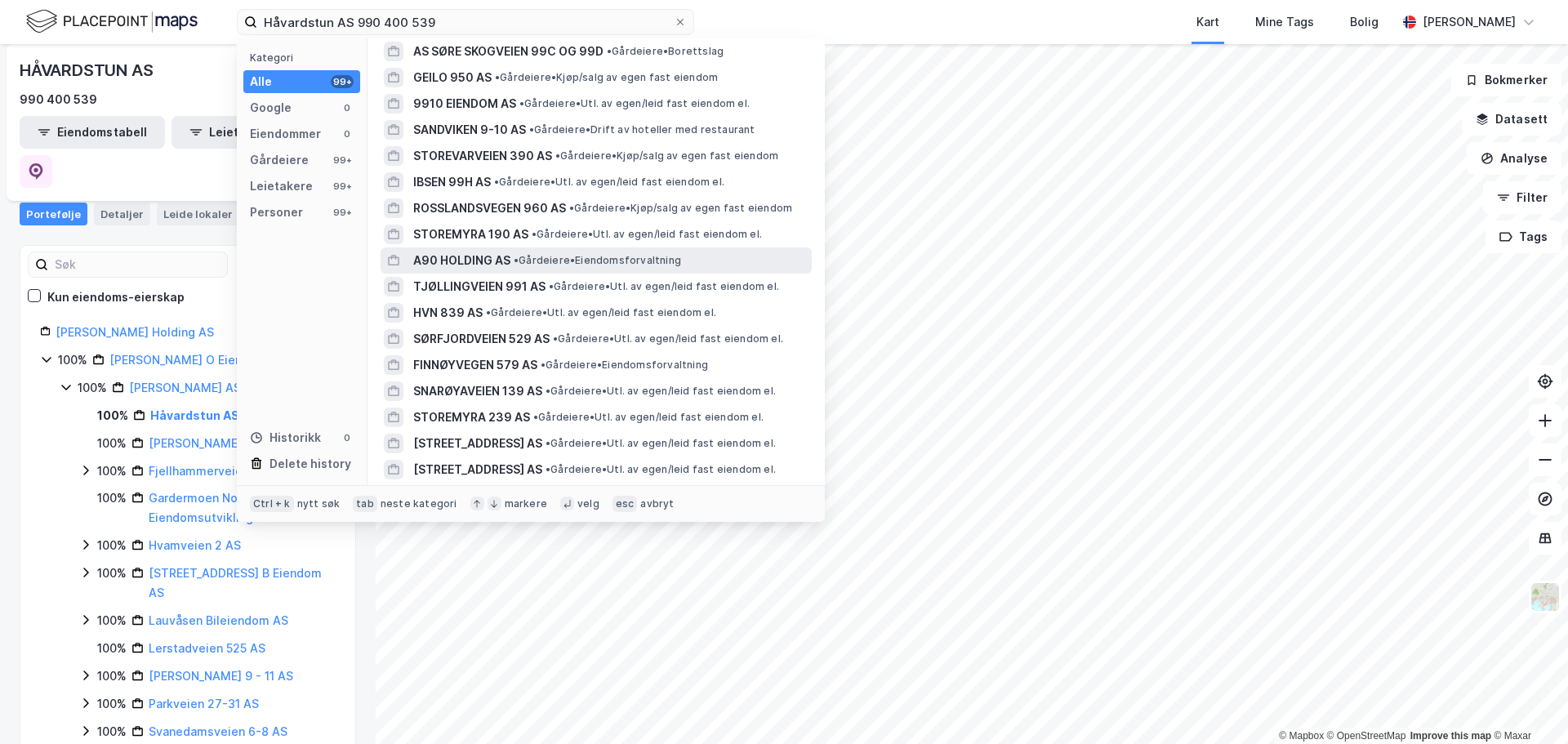
scroll to position [0, 0]
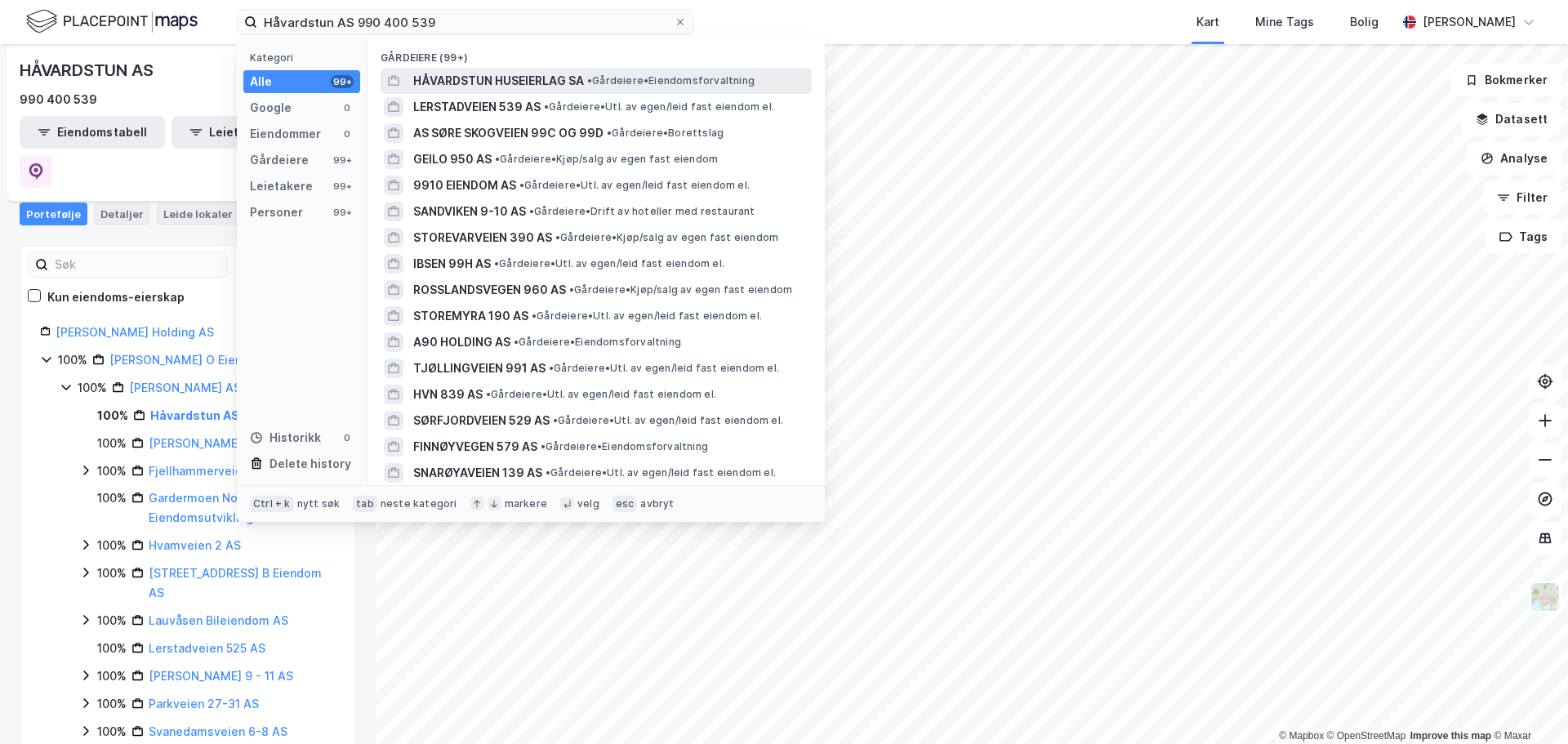
click at [487, 80] on span "HÅVARDSTUN HUSEIERLAG SA" at bounding box center [498, 80] width 170 height 19
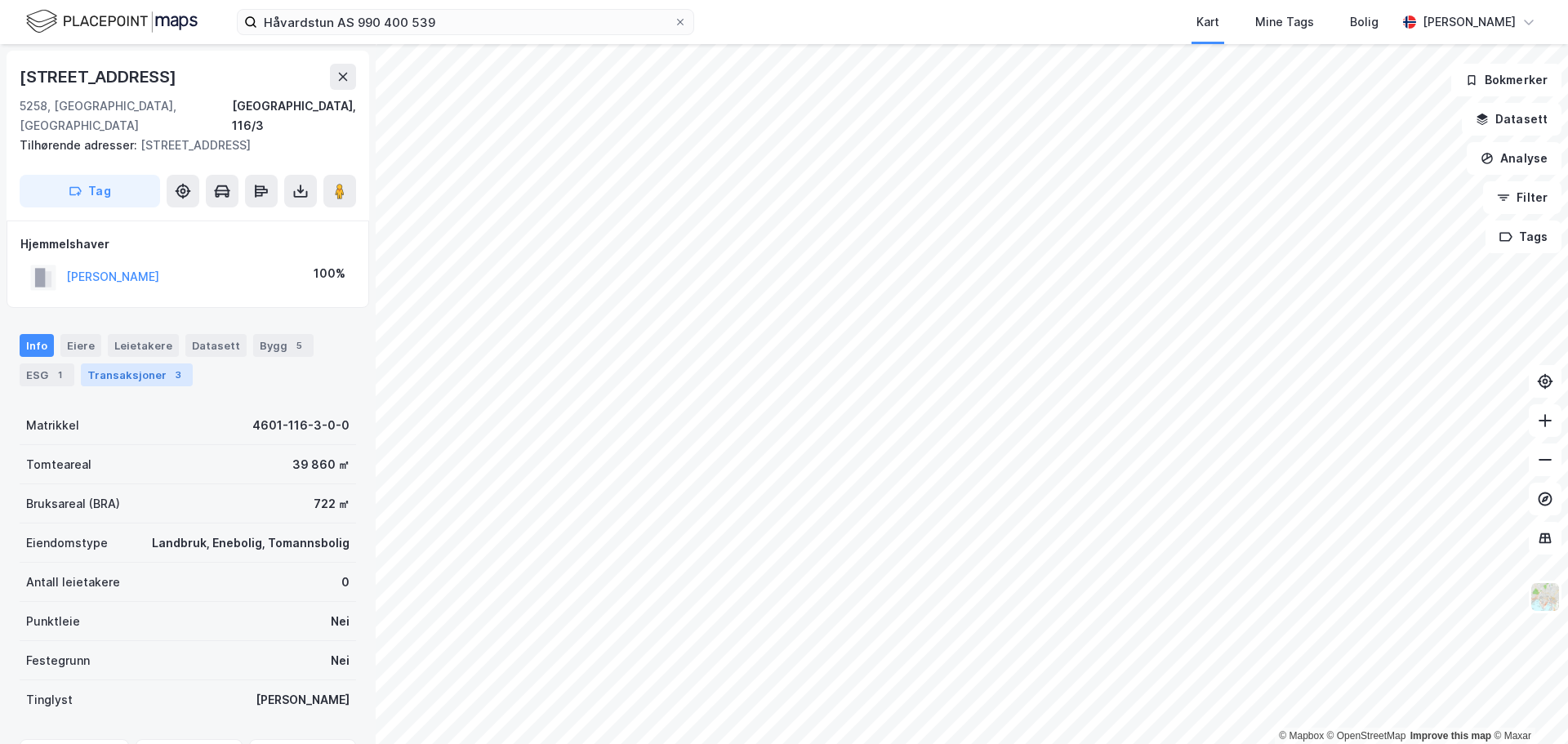
click at [121, 363] on div "Transaksjoner 3" at bounding box center [137, 375] width 112 height 23
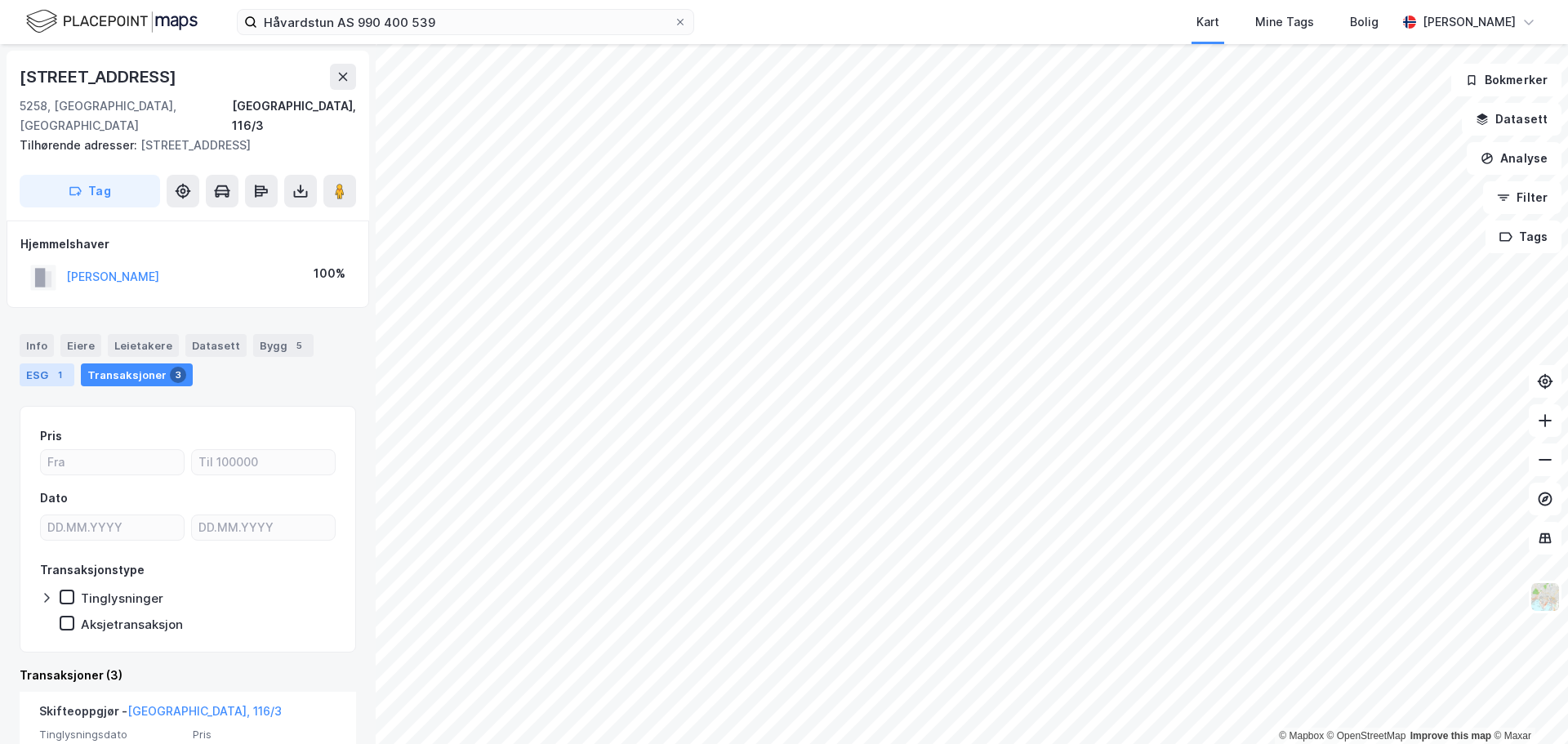
click at [38, 363] on div "ESG 1" at bounding box center [46, 375] width 55 height 23
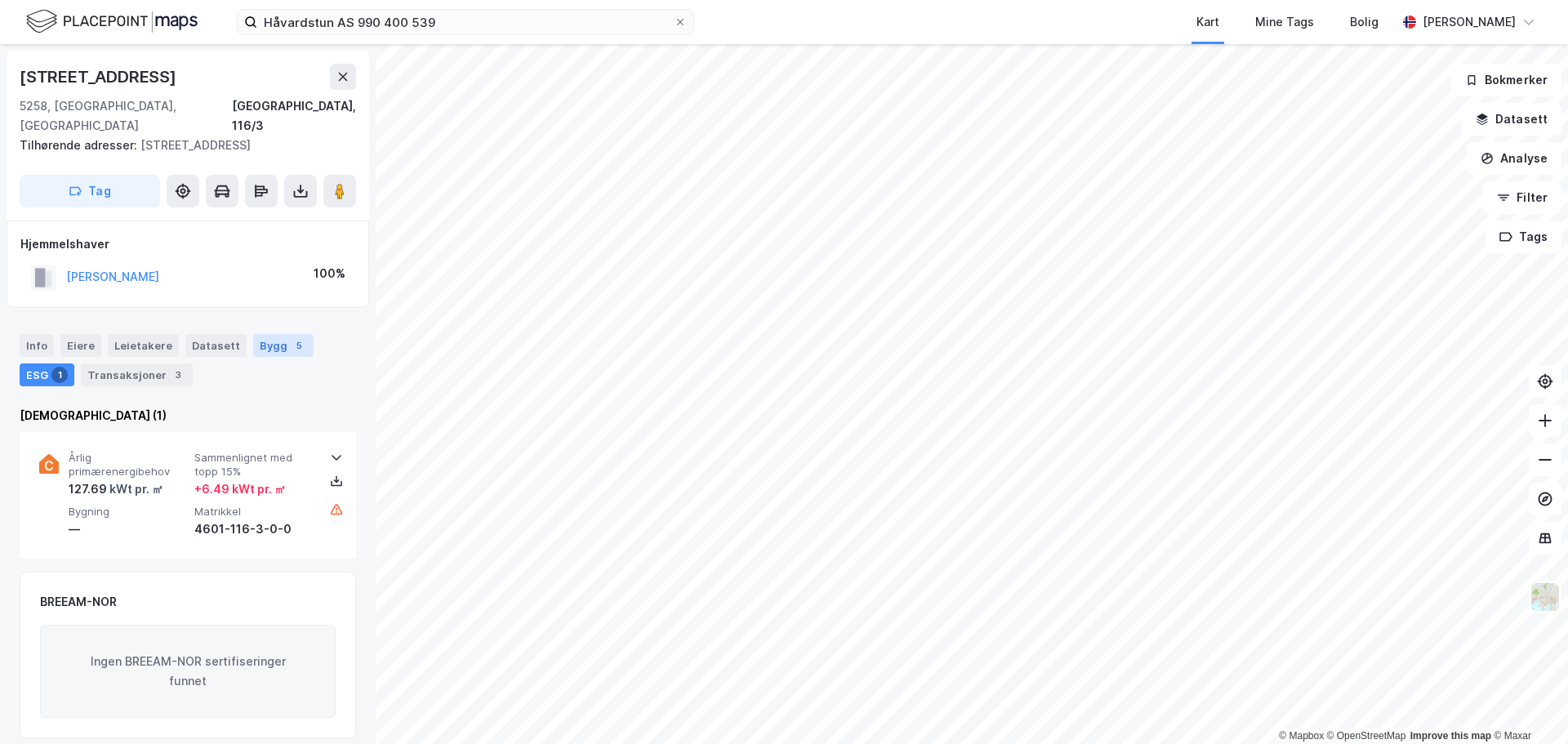
click at [259, 334] on div "Bygg 5" at bounding box center [283, 345] width 60 height 23
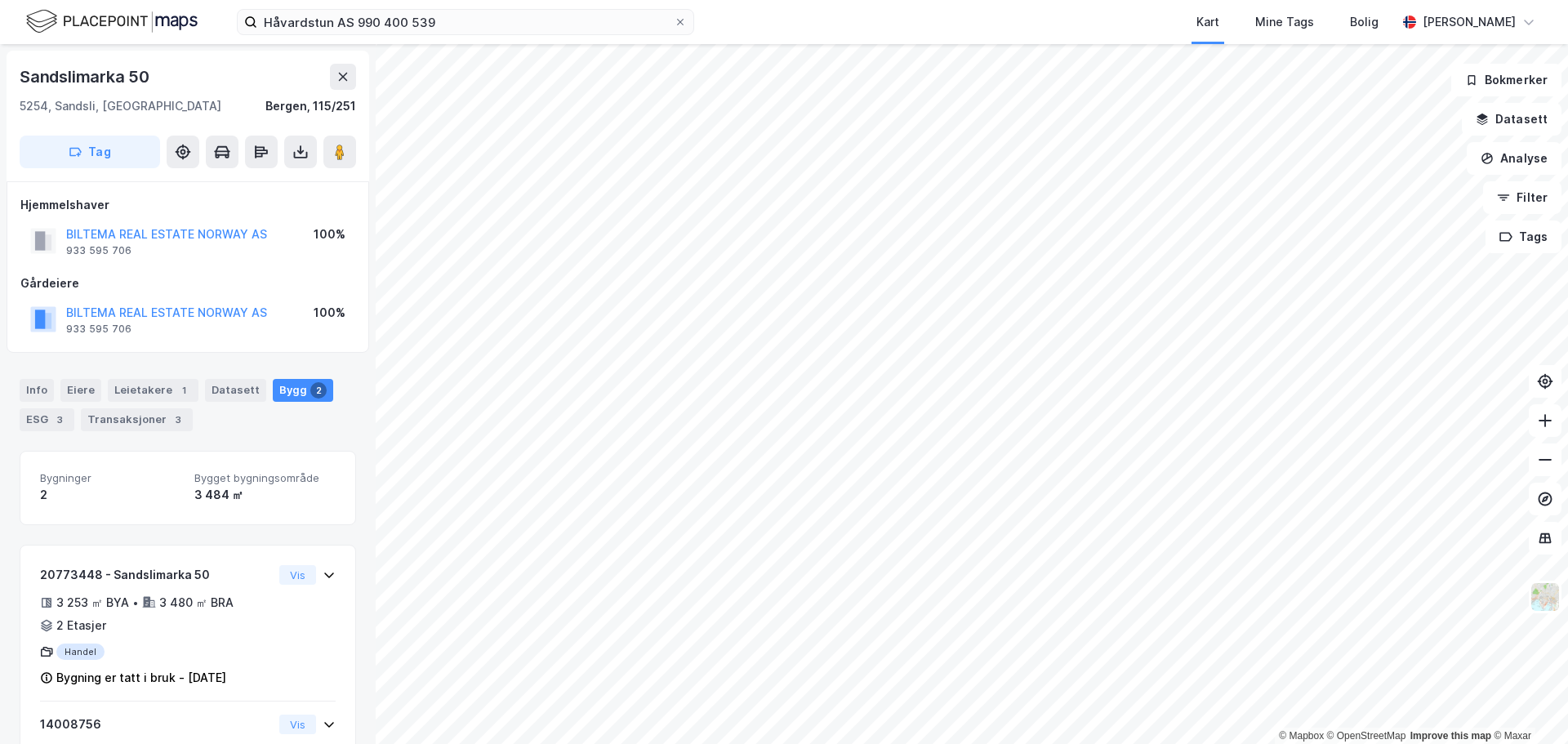
scroll to position [1, 0]
